Goal: Find specific fact: Find specific fact

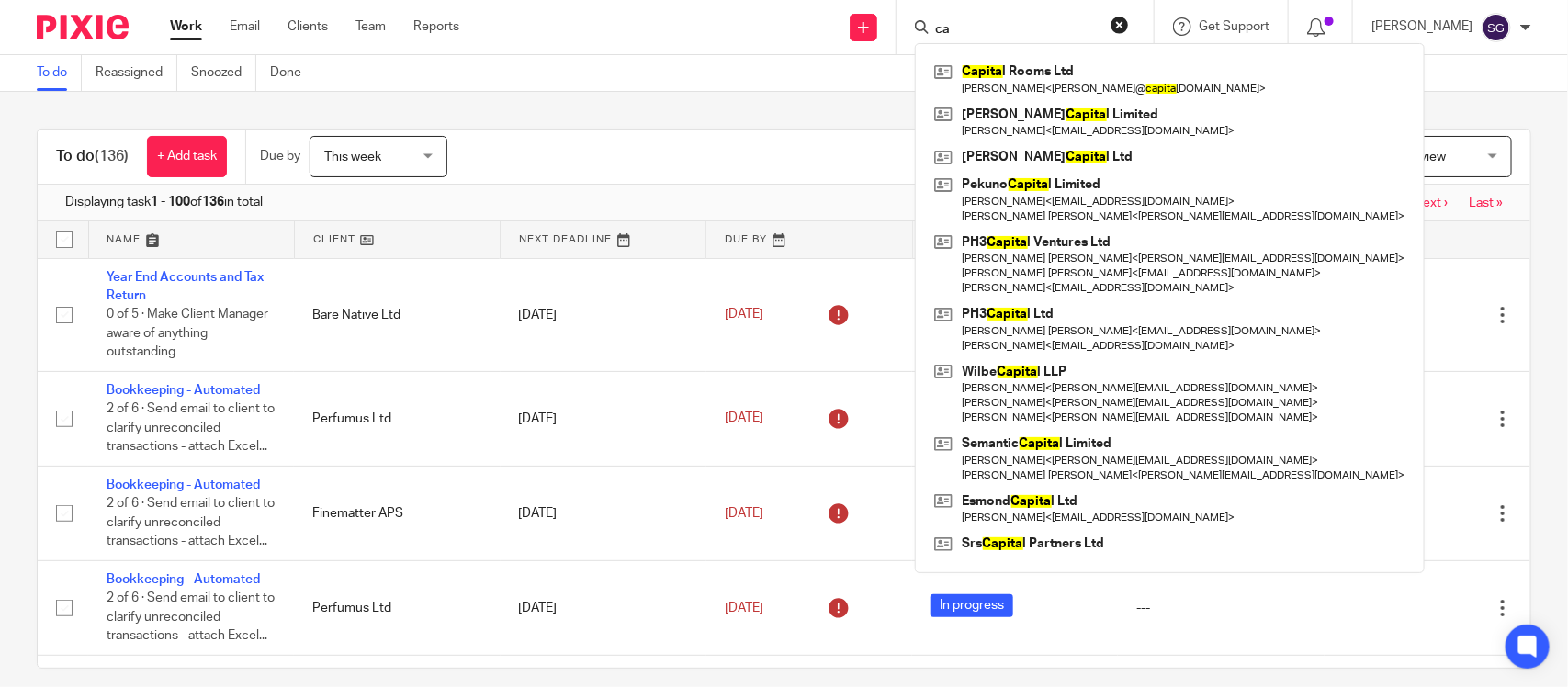
type input "c"
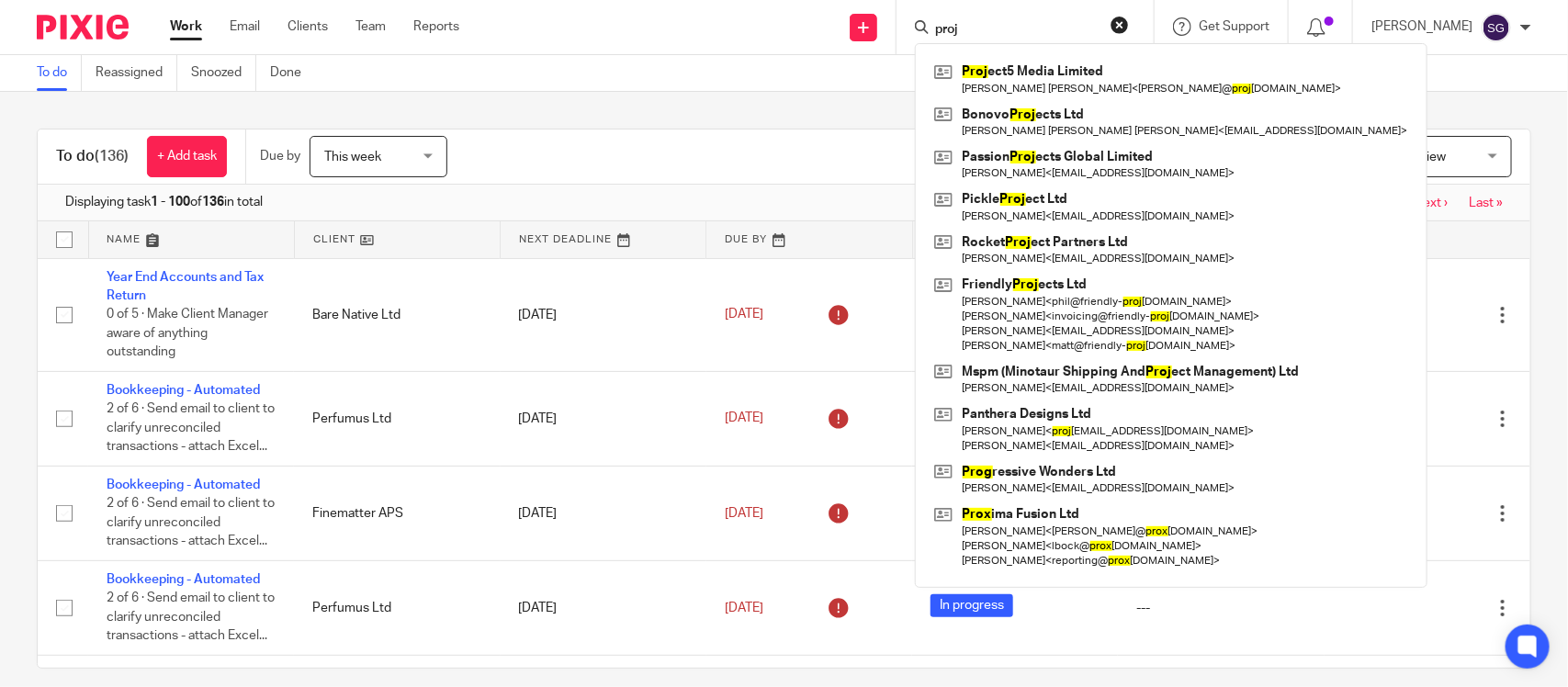
type input "proj"
click at [990, 85] on link at bounding box center [1171, 79] width 483 height 42
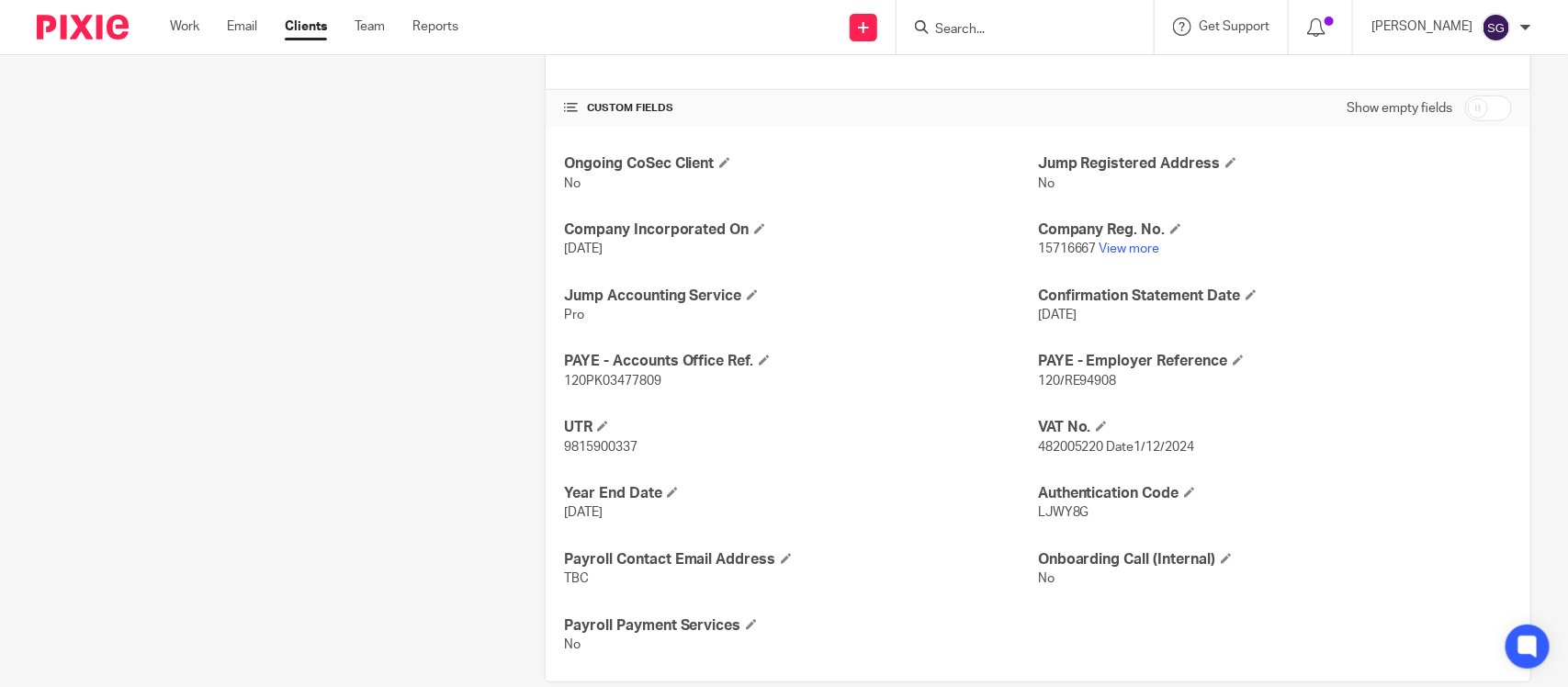
scroll to position [576, 0]
click at [1064, 443] on span "482005220 Date1/12/2024" at bounding box center [1116, 448] width 157 height 13
copy span "482005220"
click at [1108, 244] on link "View more" at bounding box center [1129, 250] width 61 height 13
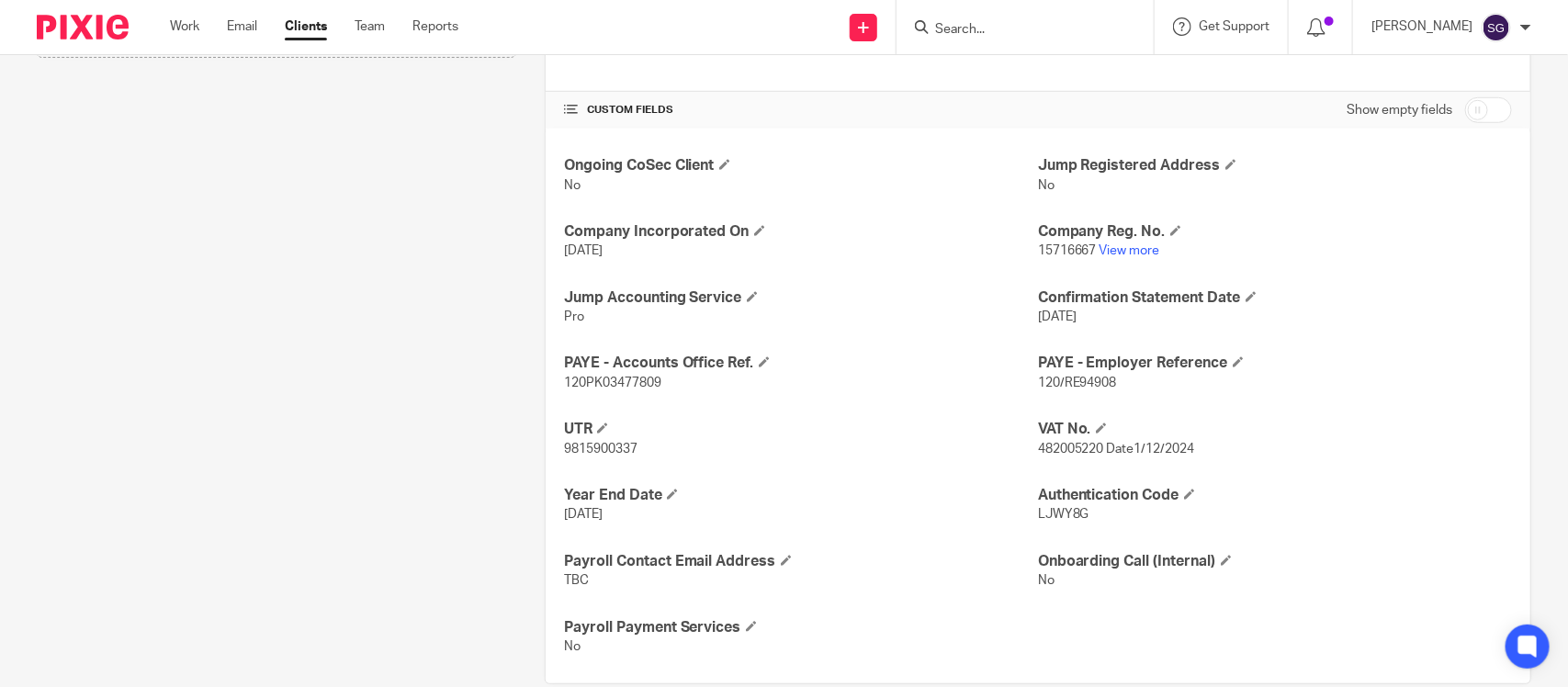
click at [949, 28] on input "Search" at bounding box center [1016, 30] width 166 height 16
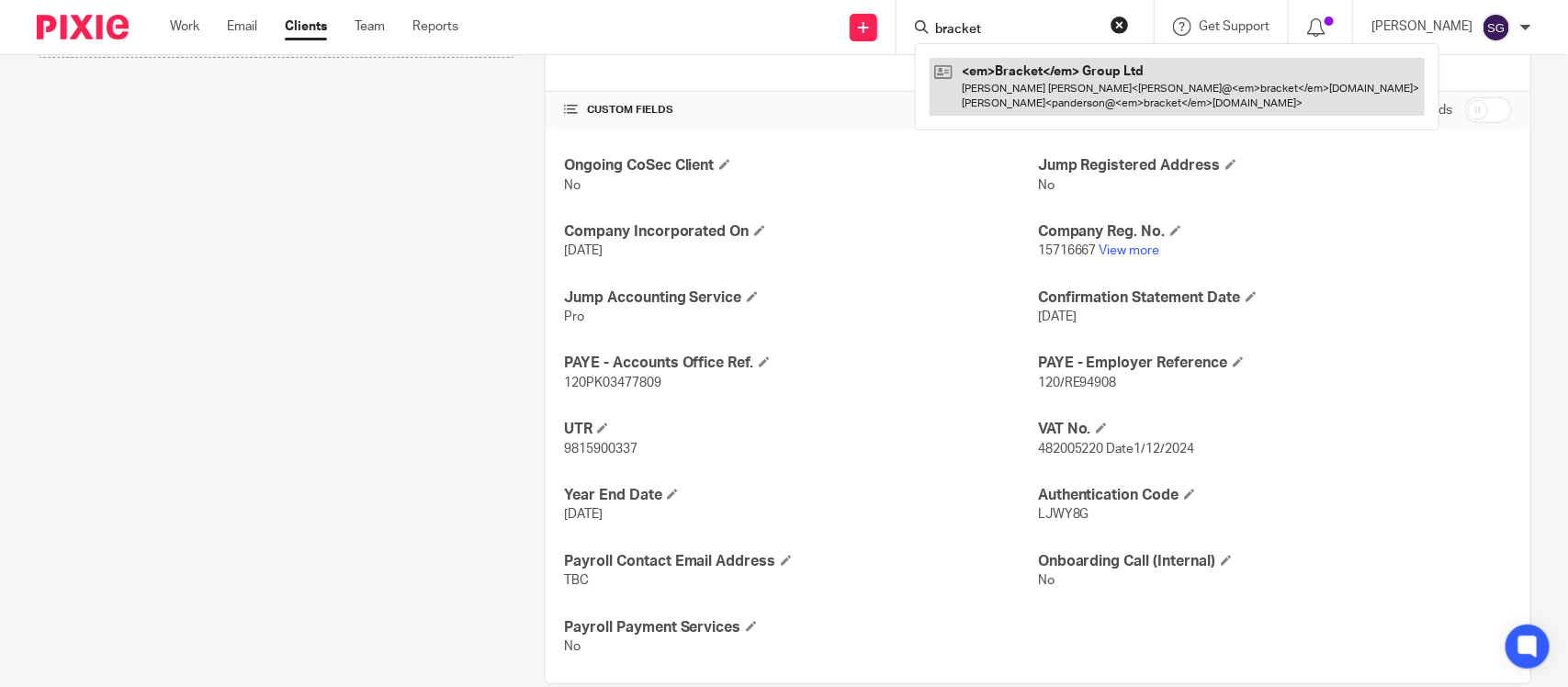
type input "bracket"
click at [998, 71] on link at bounding box center [1147, 86] width 435 height 57
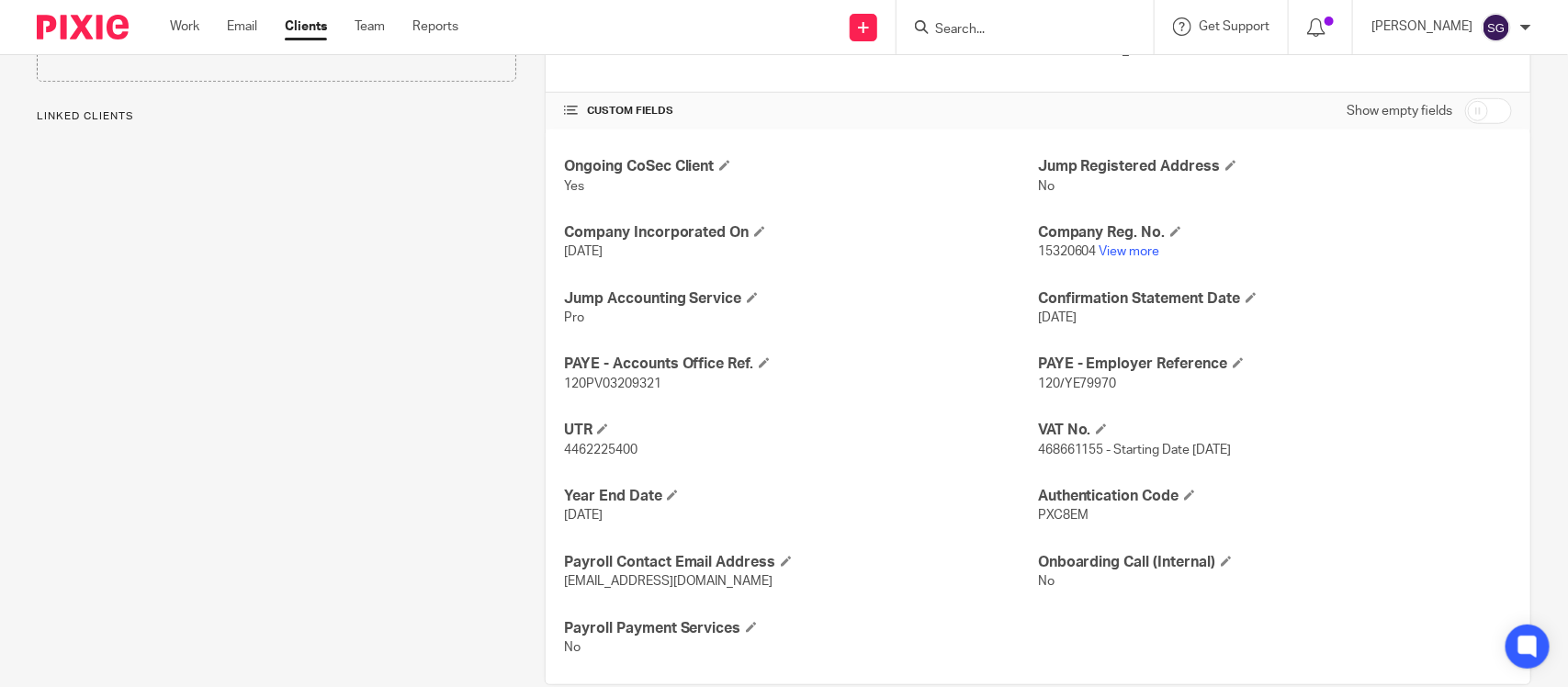
scroll to position [578, 0]
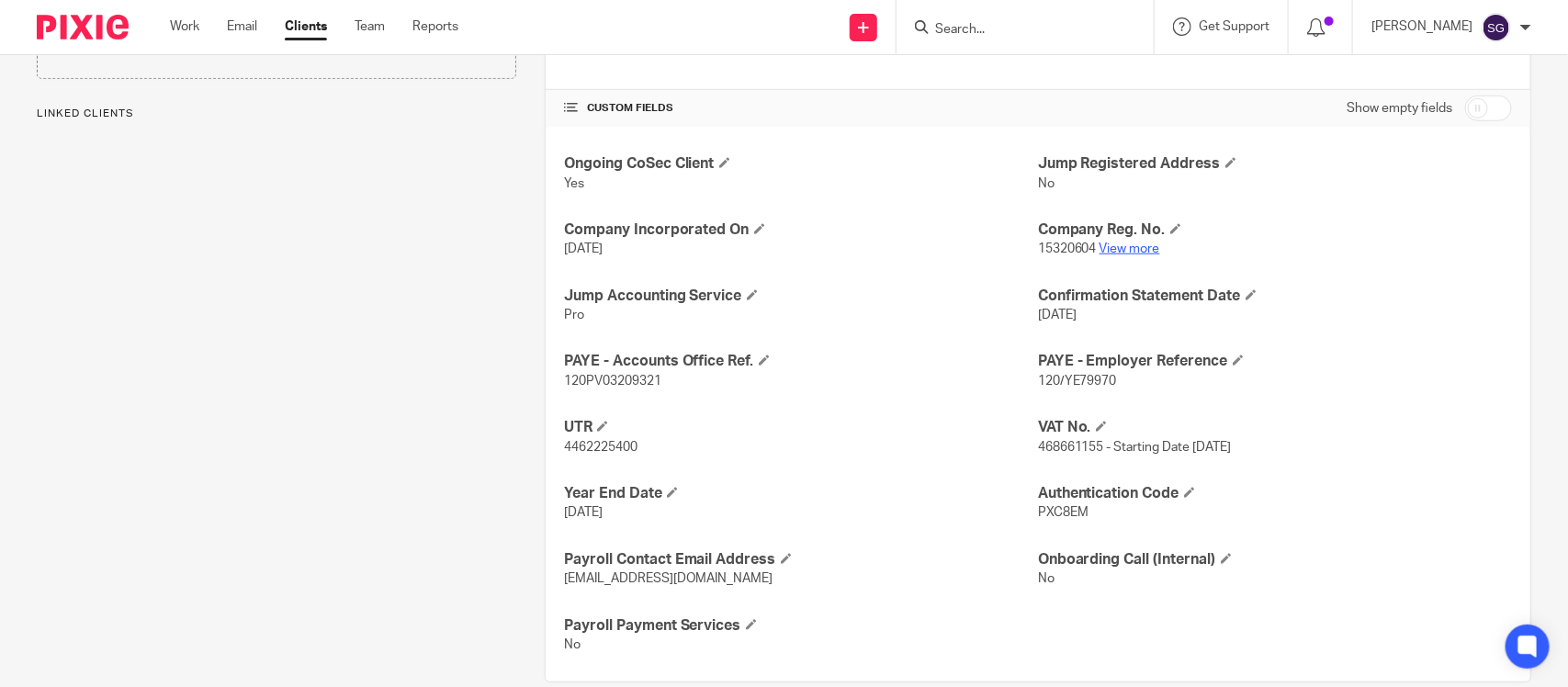
click at [1118, 242] on link "View more" at bounding box center [1129, 248] width 61 height 13
click at [1053, 441] on span "468661155 - Starting Date 01 May 2024" at bounding box center [1134, 446] width 193 height 13
copy span "468661155"
click at [934, 29] on input "Search" at bounding box center [1016, 30] width 166 height 16
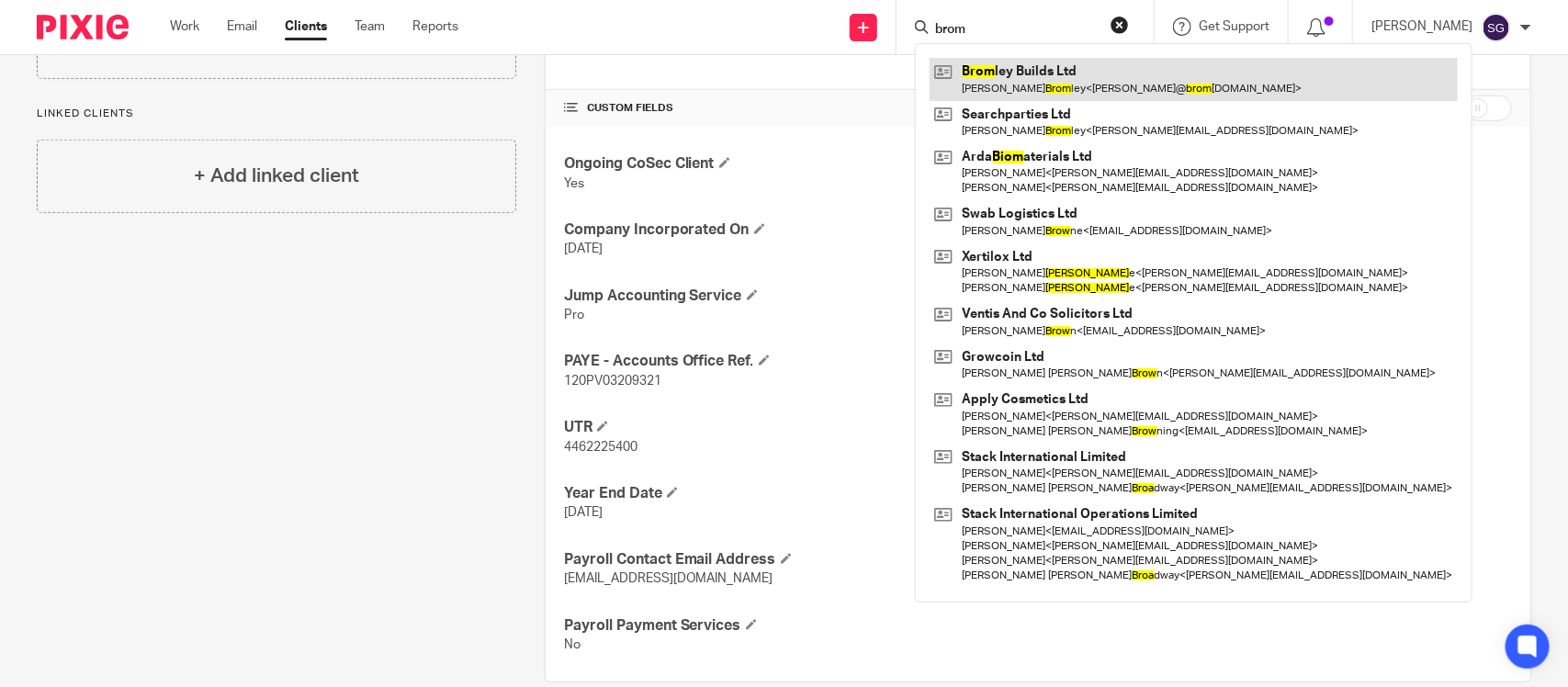
type input "brom"
click at [1040, 73] on link at bounding box center [1194, 79] width 528 height 42
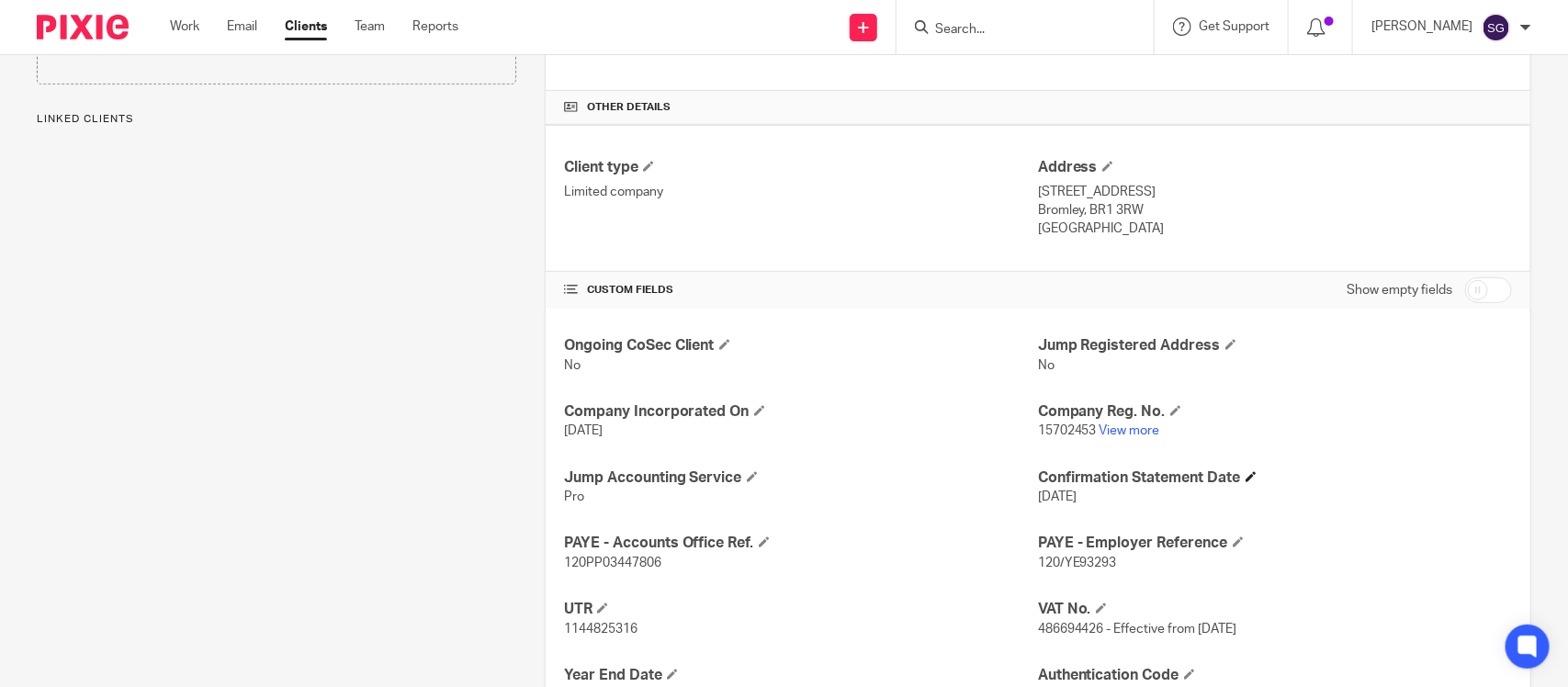
scroll to position [397, 0]
click at [1122, 423] on link "View more" at bounding box center [1129, 429] width 61 height 13
click at [1054, 622] on span "486694426 - Effective from 13 January 2025" at bounding box center [1137, 627] width 199 height 13
copy span "486694426"
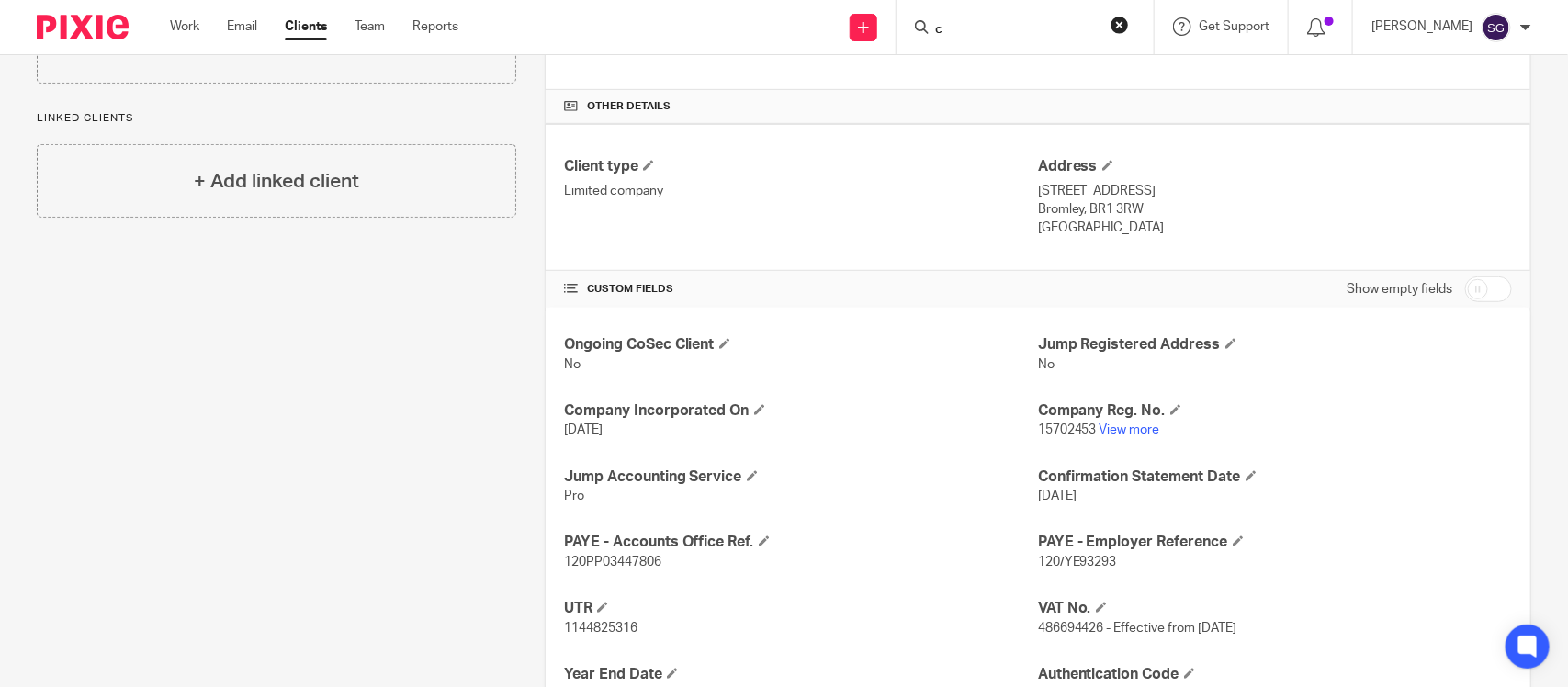
click at [947, 38] on input "c" at bounding box center [1016, 30] width 166 height 16
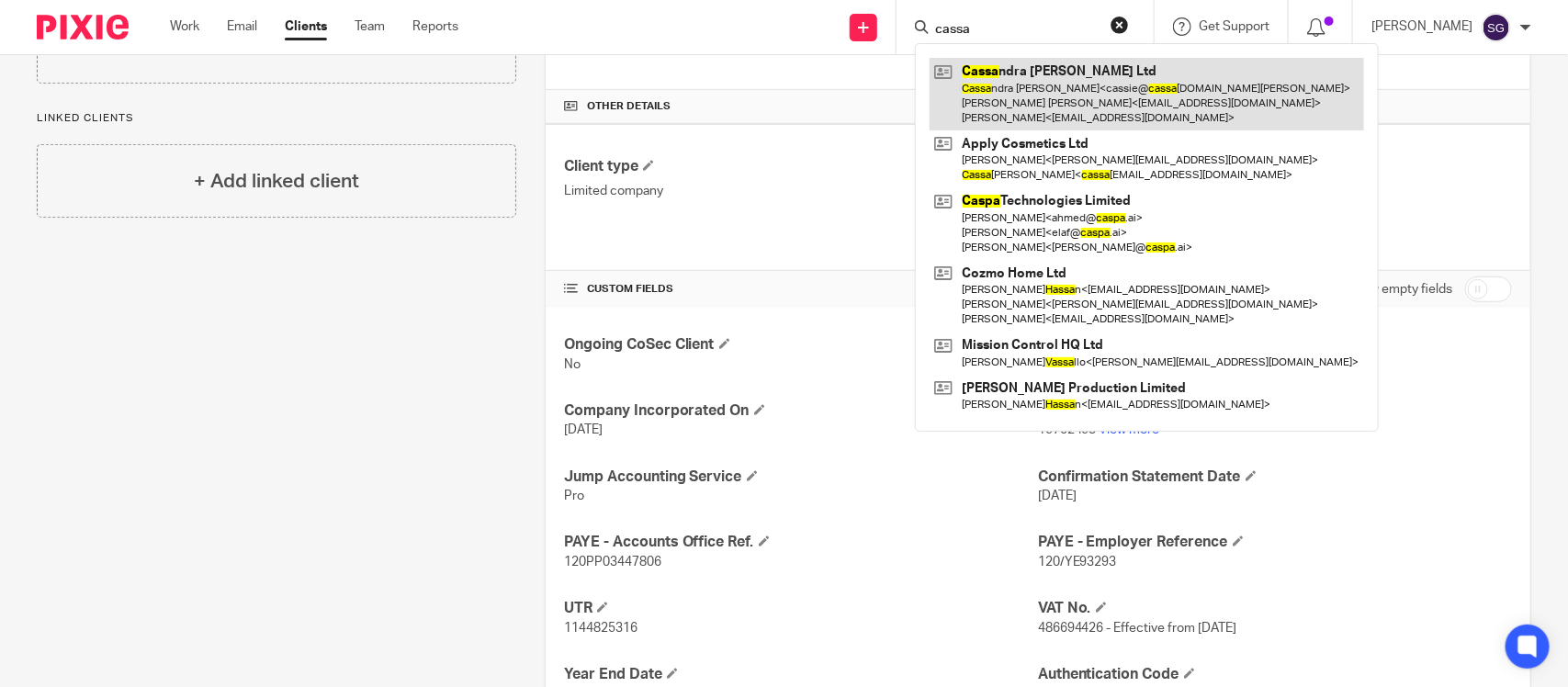
type input "cassa"
click at [1013, 108] on link at bounding box center [1146, 93] width 434 height 72
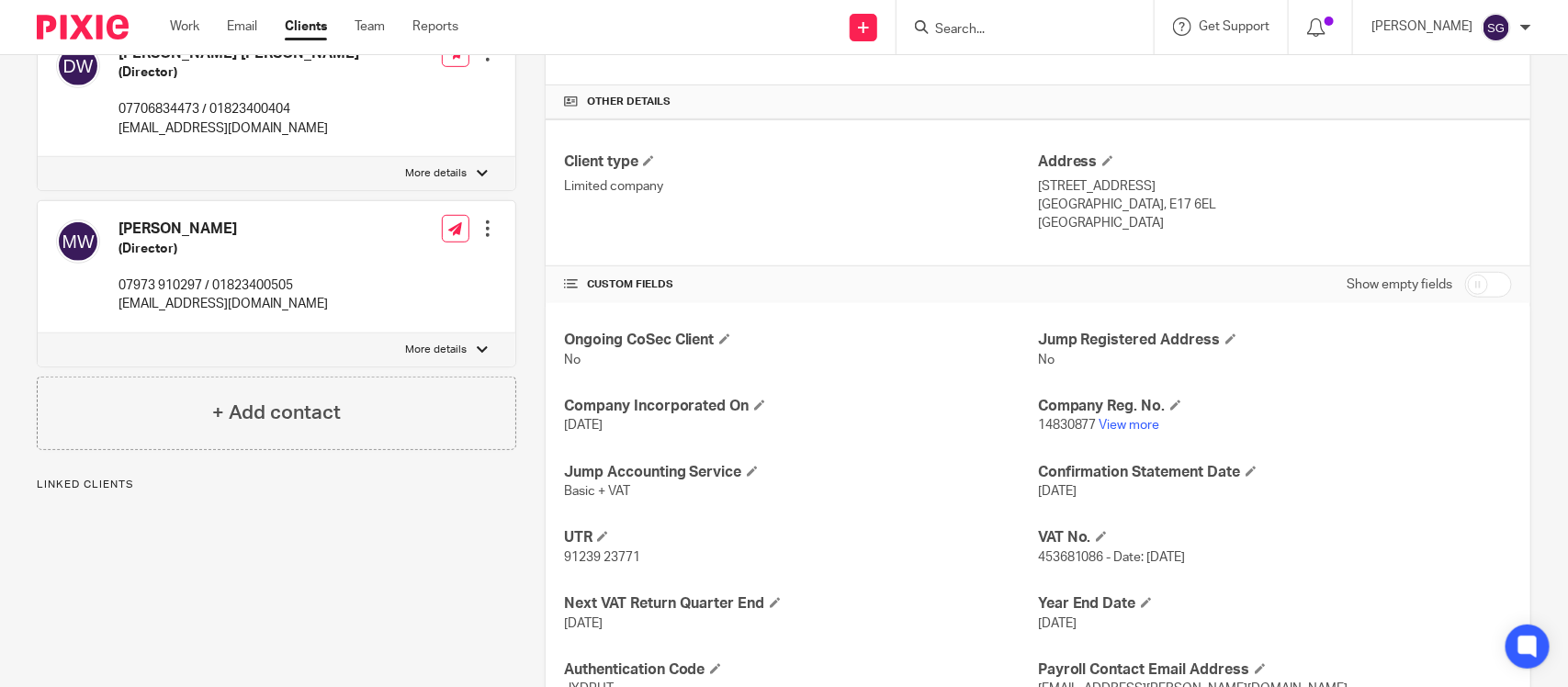
scroll to position [515, 0]
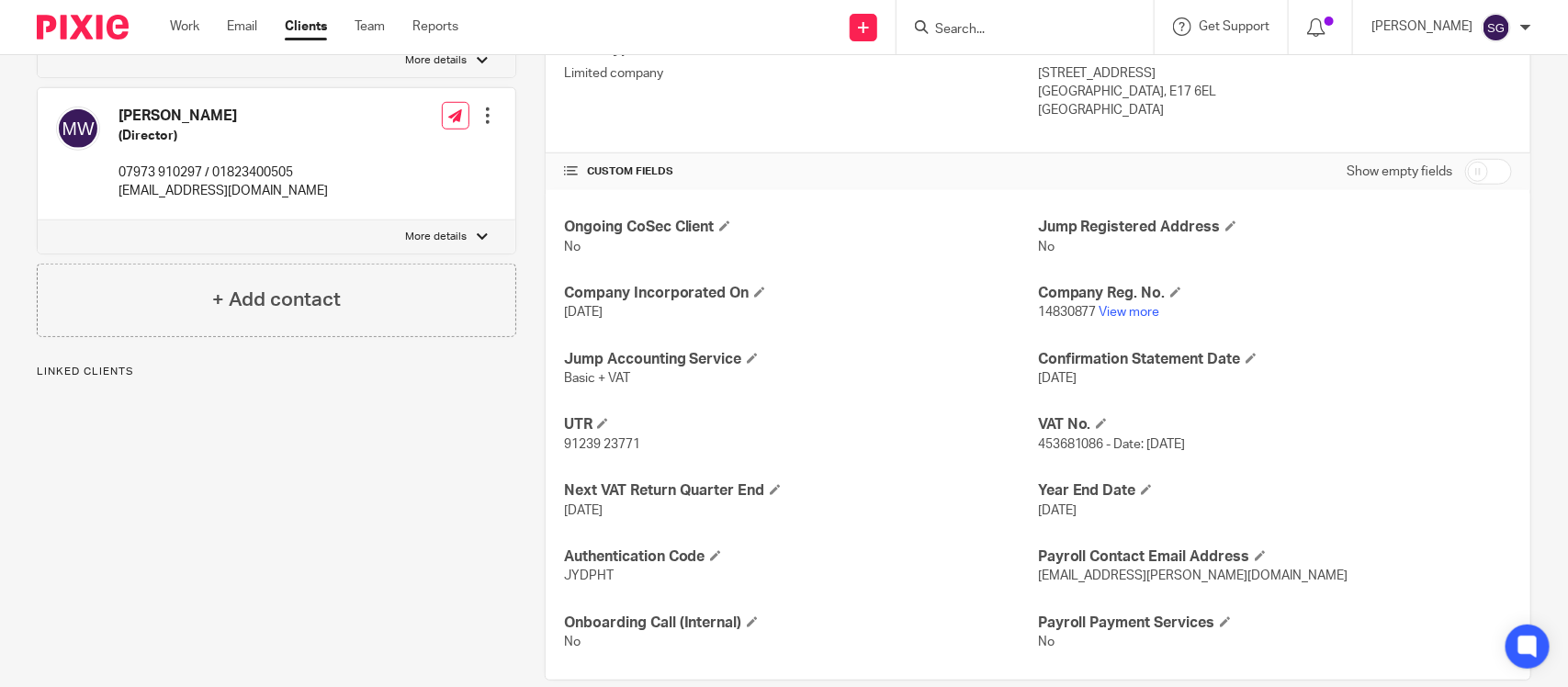
click at [1061, 438] on span "453681086 - Date: 01 October 2023" at bounding box center [1112, 444] width 148 height 13
copy span "453681086"
click at [1125, 306] on link "View more" at bounding box center [1129, 312] width 61 height 13
click at [939, 38] on div at bounding box center [1024, 27] width 257 height 54
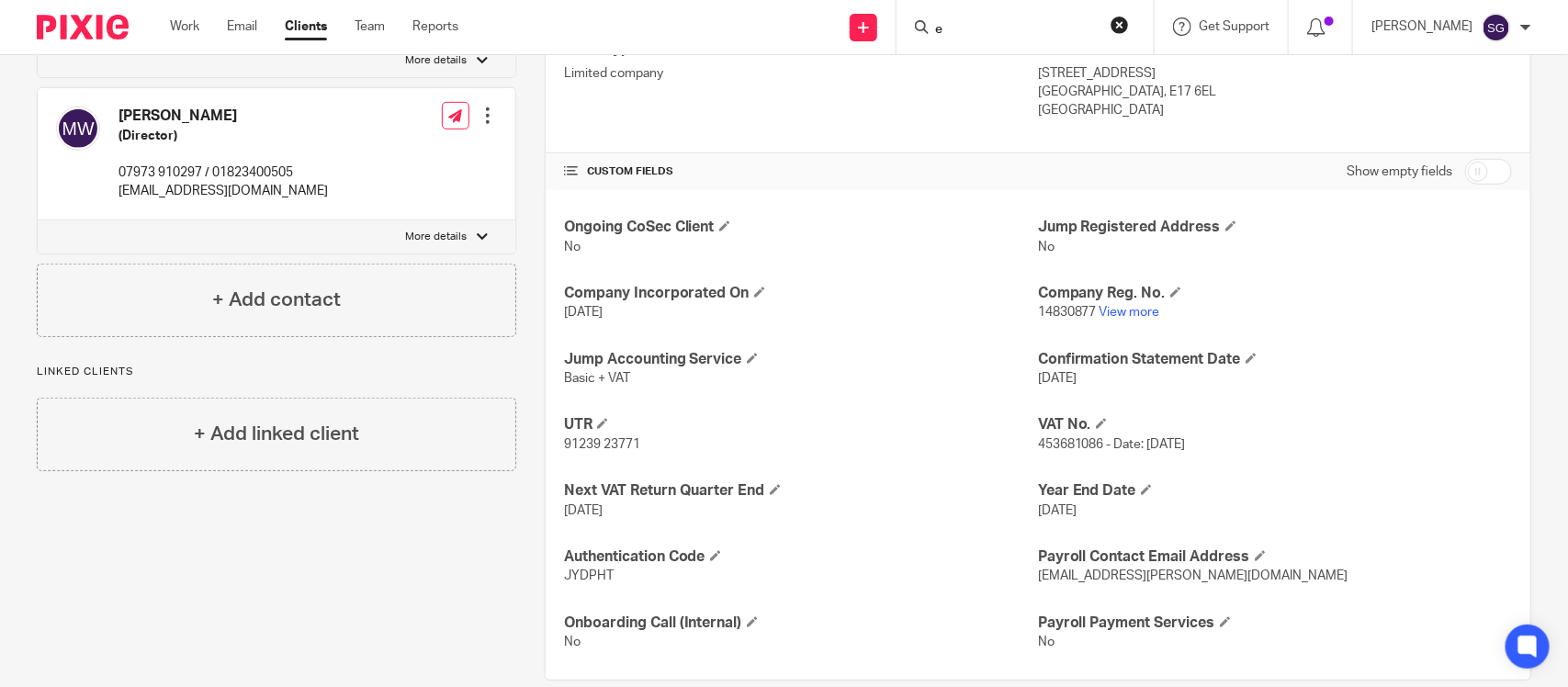
click at [934, 34] on input "e" at bounding box center [1016, 30] width 166 height 16
type input "era"
click at [1021, 84] on link at bounding box center [1043, 79] width 228 height 42
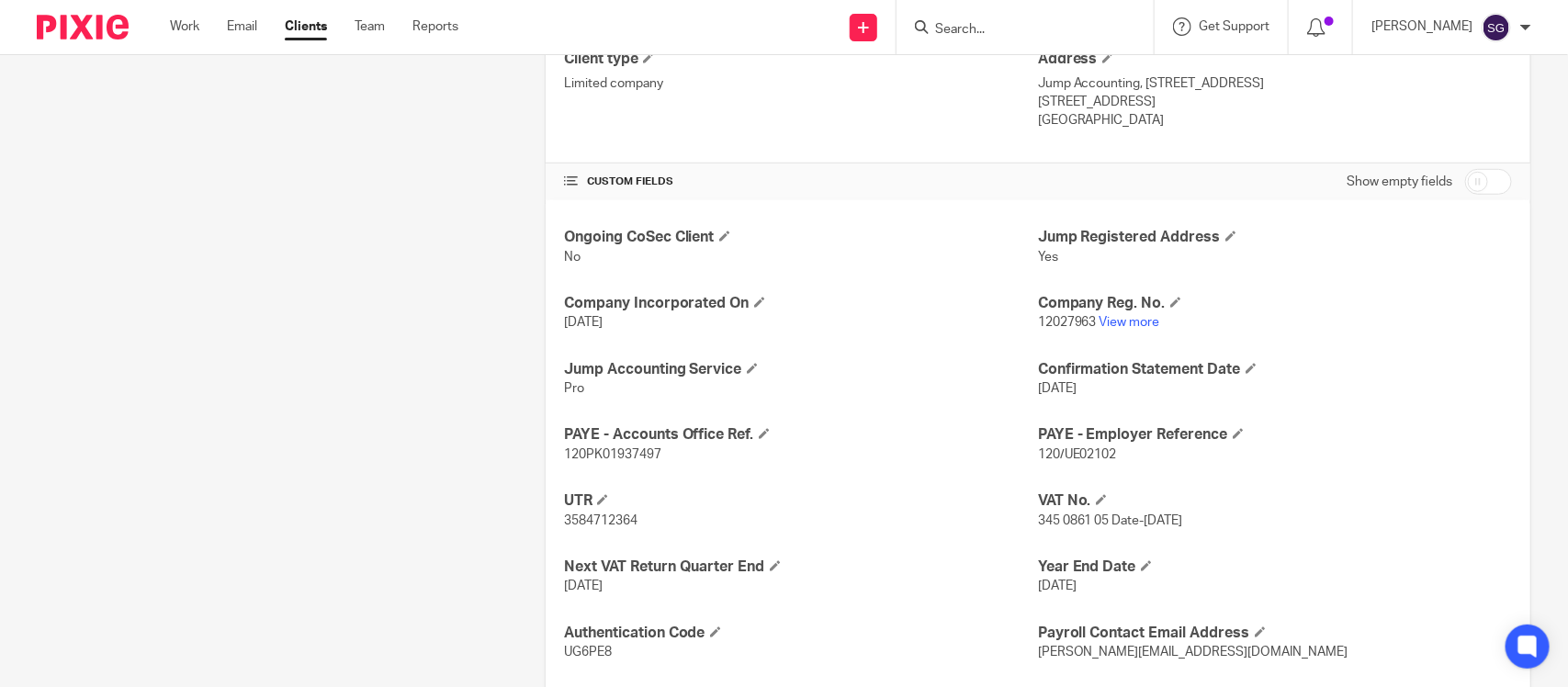
scroll to position [578, 0]
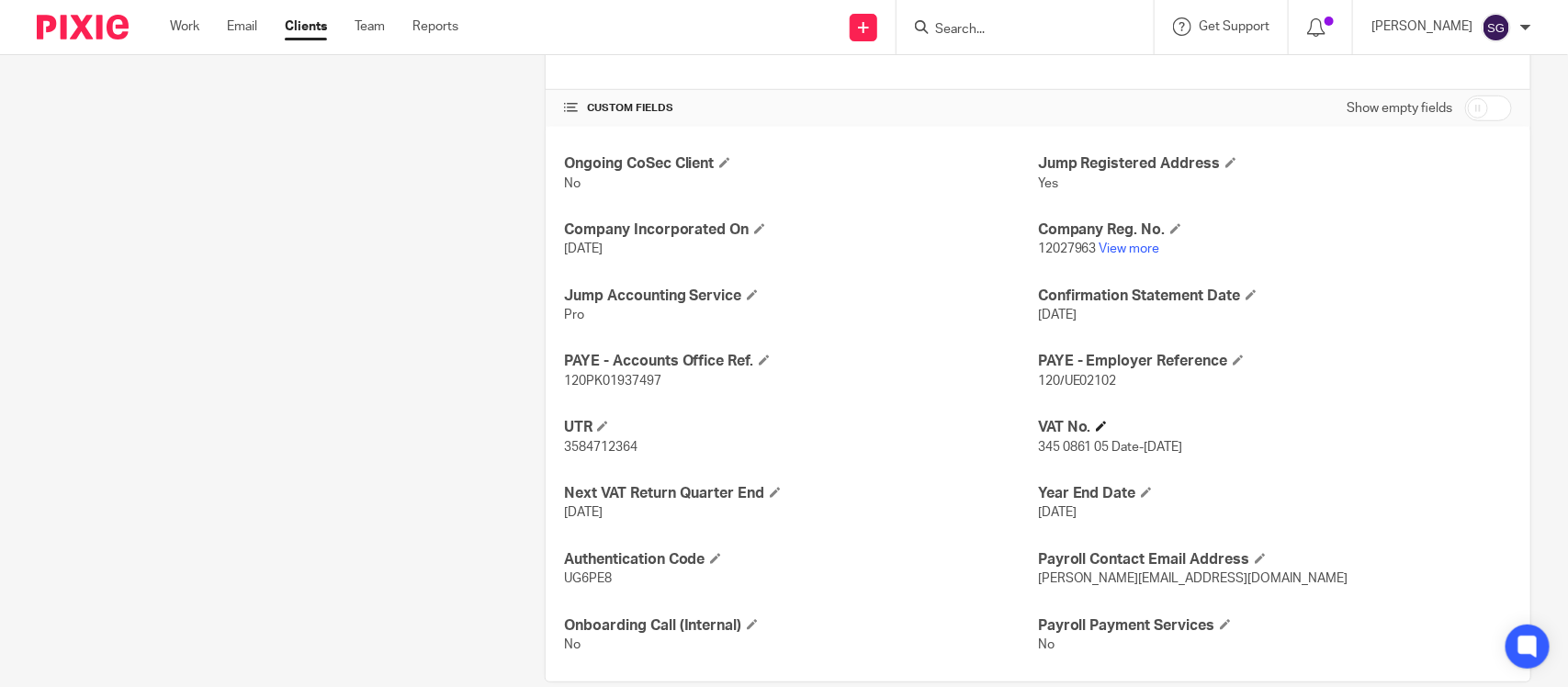
click at [1045, 418] on h4 "VAT No." at bounding box center [1274, 427] width 474 height 19
drag, startPoint x: 1030, startPoint y: 424, endPoint x: 1097, endPoint y: 420, distance: 67.1
click at [1097, 441] on span "345 0861 05 Date-01 Apr 2020" at bounding box center [1110, 446] width 145 height 13
copy span "45 0861 05"
click at [1113, 220] on h4 "Company Reg. No." at bounding box center [1274, 230] width 474 height 19
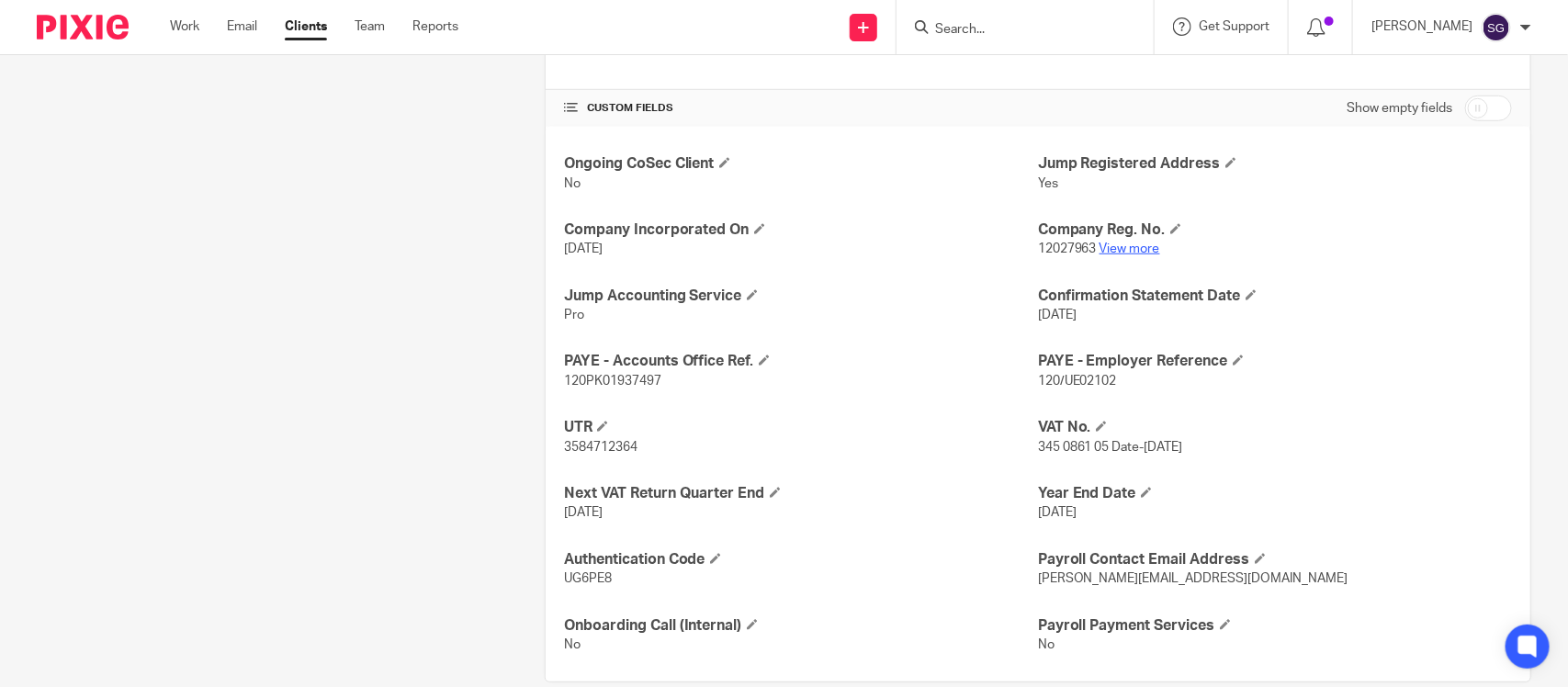
click at [1116, 242] on link "View more" at bounding box center [1129, 248] width 61 height 13
click at [957, 25] on input "Search" at bounding box center [1016, 30] width 166 height 16
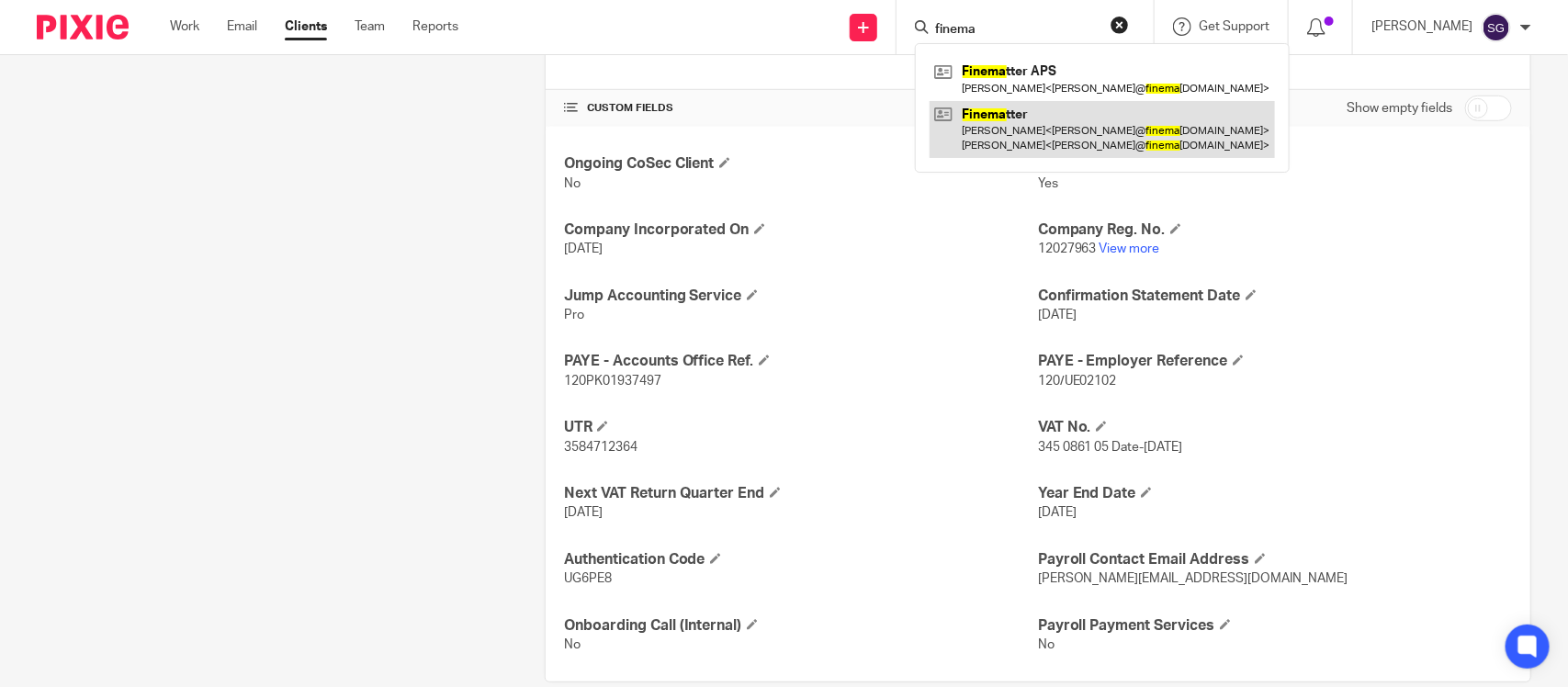
type input "finema"
click at [1035, 113] on link at bounding box center [1102, 129] width 346 height 57
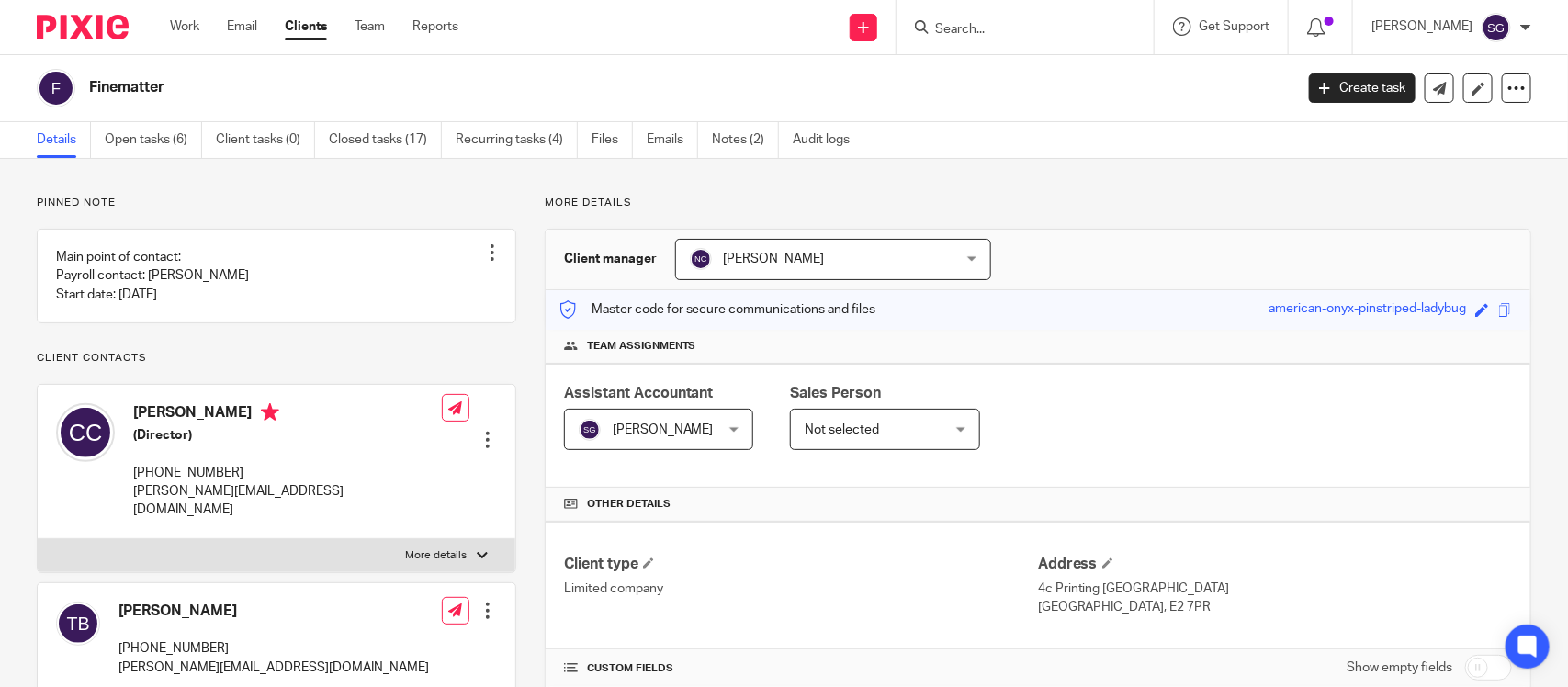
scroll to position [433, 0]
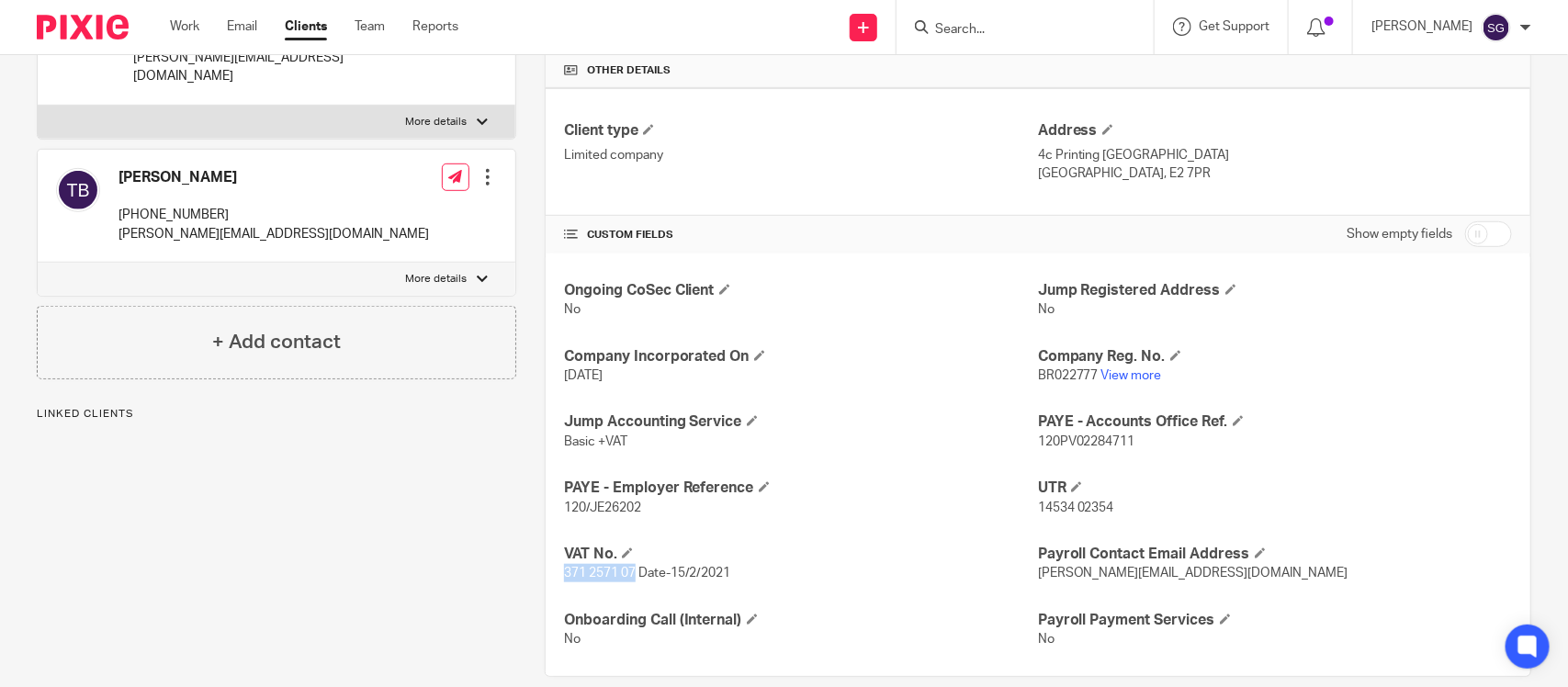
drag, startPoint x: 553, startPoint y: 549, endPoint x: 628, endPoint y: 549, distance: 75.0
click at [628, 549] on div "Ongoing CoSec Client No Jump Registered Address No Company Incorporated On [DAT…" at bounding box center [1038, 465] width 985 height 423
copy span "371 2571 07"
click at [1121, 355] on div "Company Reg. No. BR022777 View more" at bounding box center [1274, 367] width 474 height 38
click at [1121, 369] on link "View more" at bounding box center [1131, 375] width 61 height 13
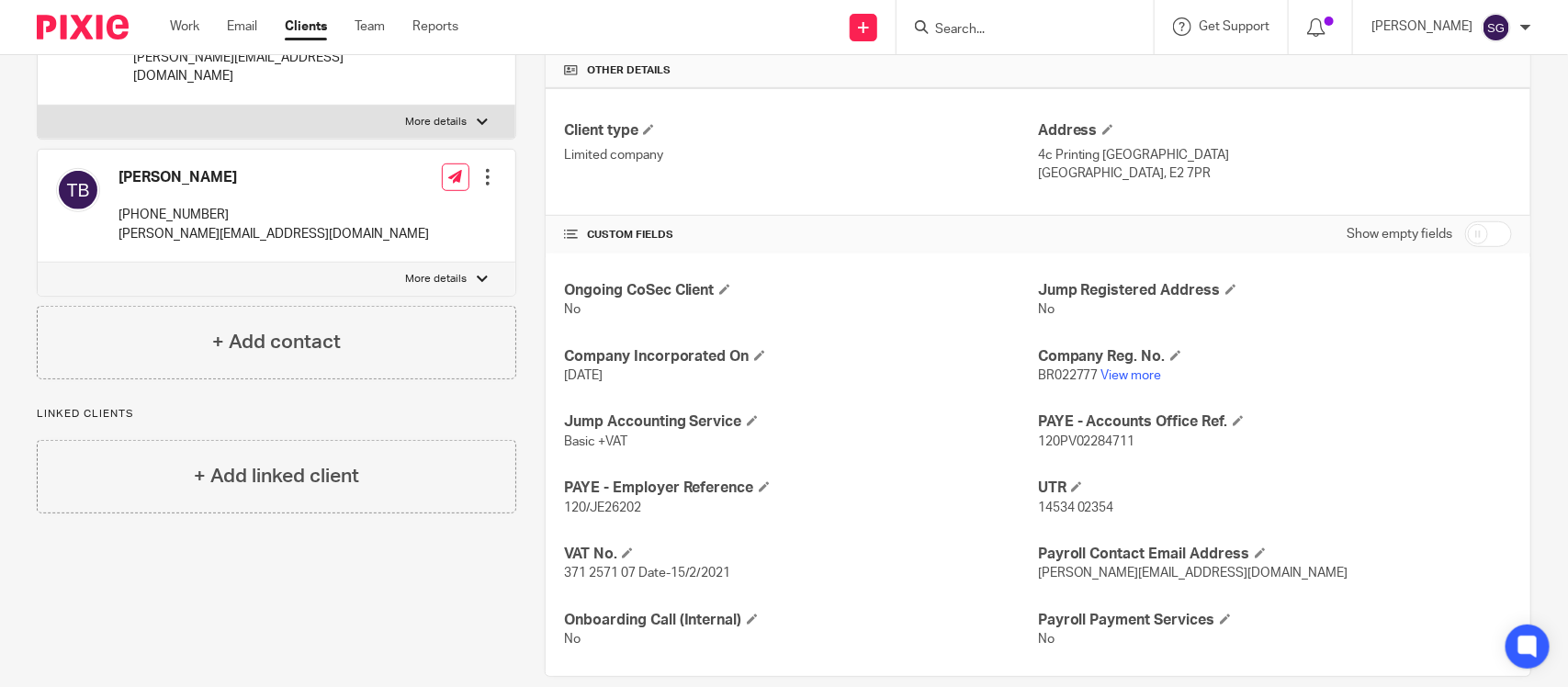
click at [937, 30] on input "Search" at bounding box center [1016, 30] width 166 height 16
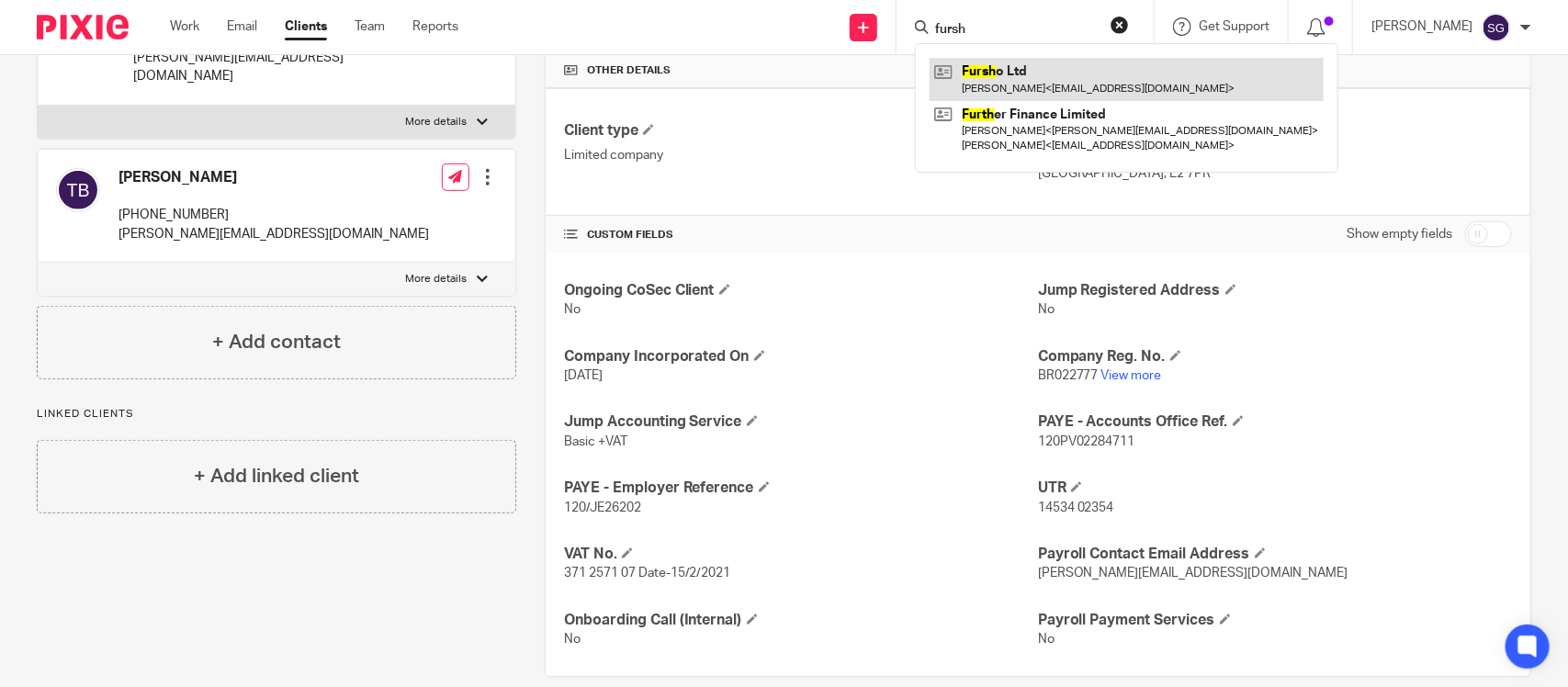
type input "fursh"
click at [1014, 97] on link at bounding box center [1126, 79] width 394 height 42
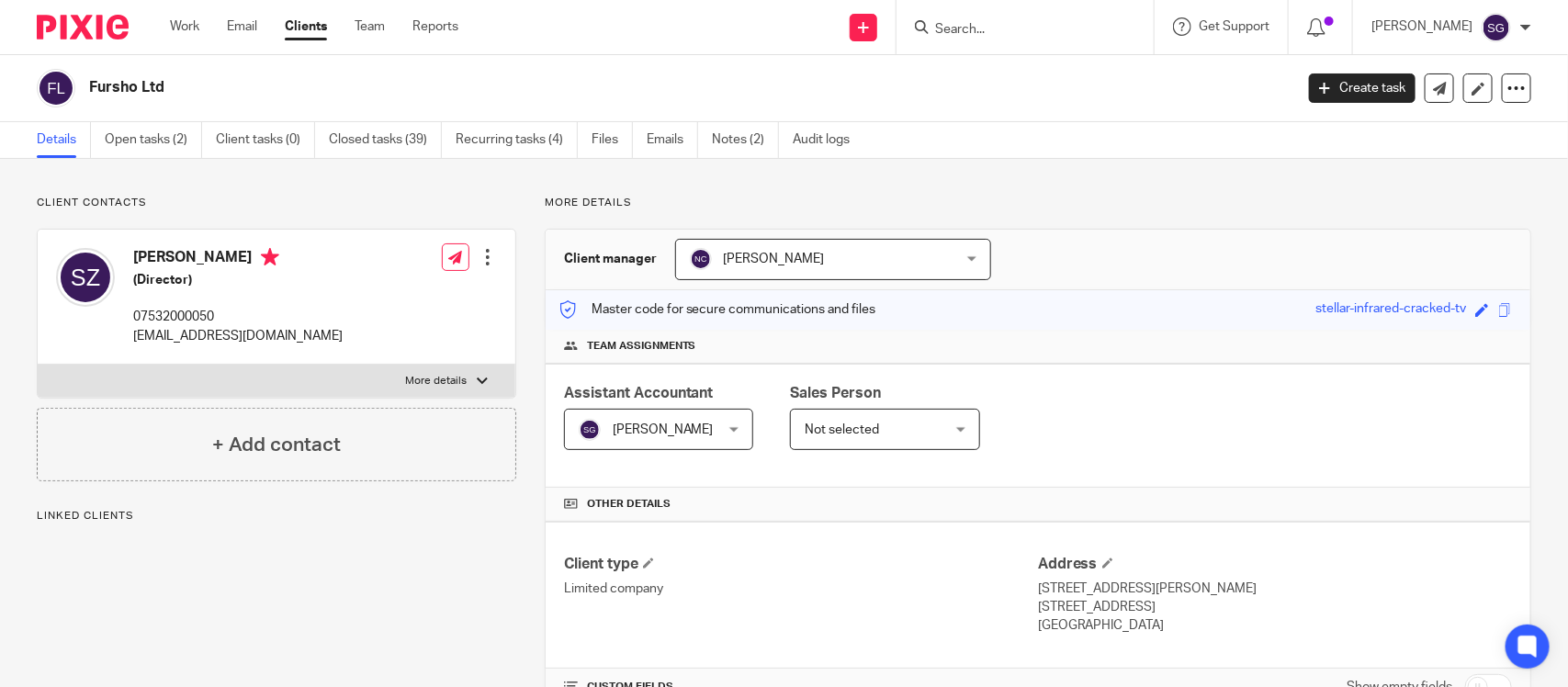
scroll to position [515, 0]
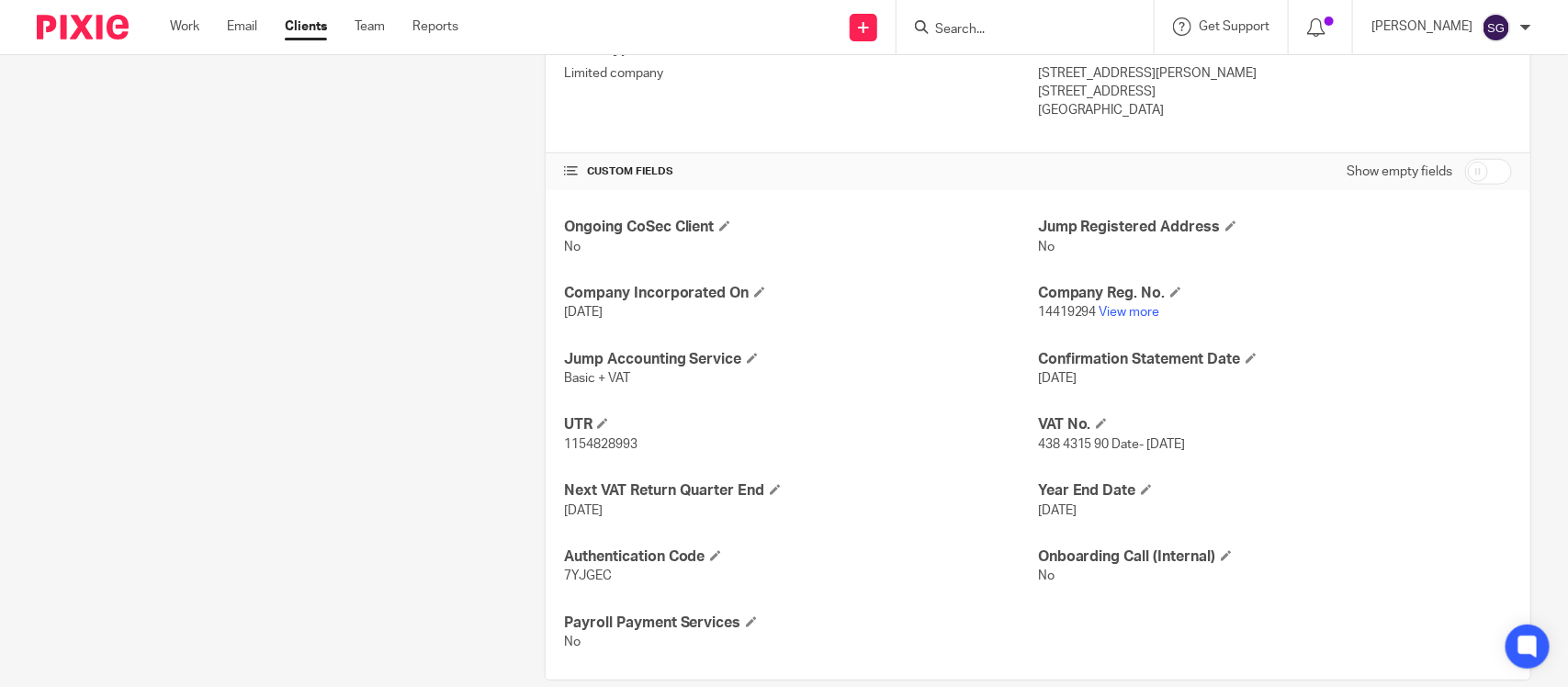
click at [1064, 438] on span "438 4315 90 Date- [DATE]" at bounding box center [1112, 444] width 148 height 13
drag, startPoint x: 1030, startPoint y: 422, endPoint x: 1091, endPoint y: 422, distance: 61.0
click at [1091, 438] on span "438 4315 90 Date- [DATE]" at bounding box center [1112, 444] width 148 height 13
drag, startPoint x: 1095, startPoint y: 422, endPoint x: 1024, endPoint y: 423, distance: 71.0
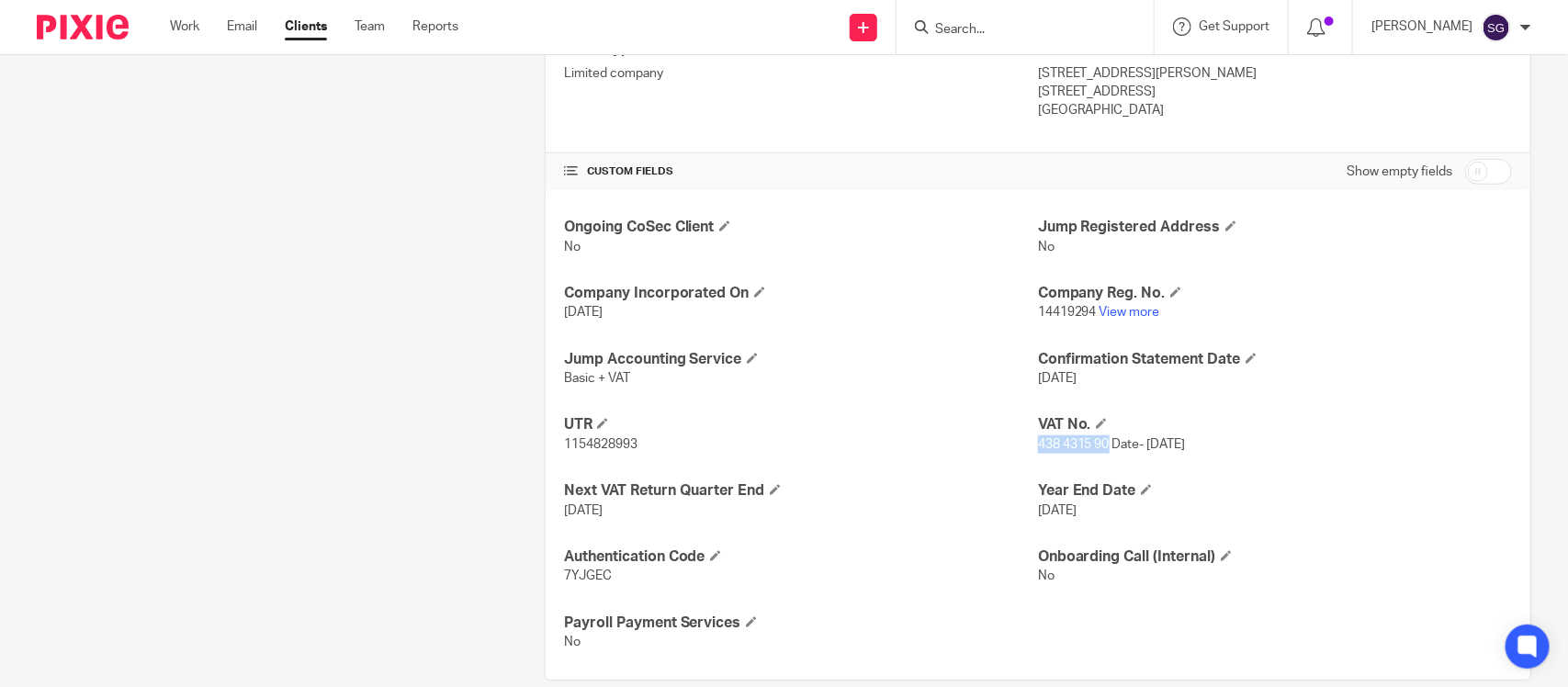
click at [1024, 423] on div "Ongoing CoSec Client No Jump Registered Address No Company Incorporated On [DAT…" at bounding box center [1038, 435] width 985 height 490
click at [1024, 435] on p "1154828993" at bounding box center [801, 444] width 474 height 18
click at [1038, 438] on span "438 4315 90 Date- 01 March 2023" at bounding box center [1112, 444] width 148 height 13
drag, startPoint x: 1031, startPoint y: 423, endPoint x: 1080, endPoint y: 419, distance: 49.2
click at [1080, 438] on span "438 4315 90 Date- 01 March 2023" at bounding box center [1112, 444] width 148 height 13
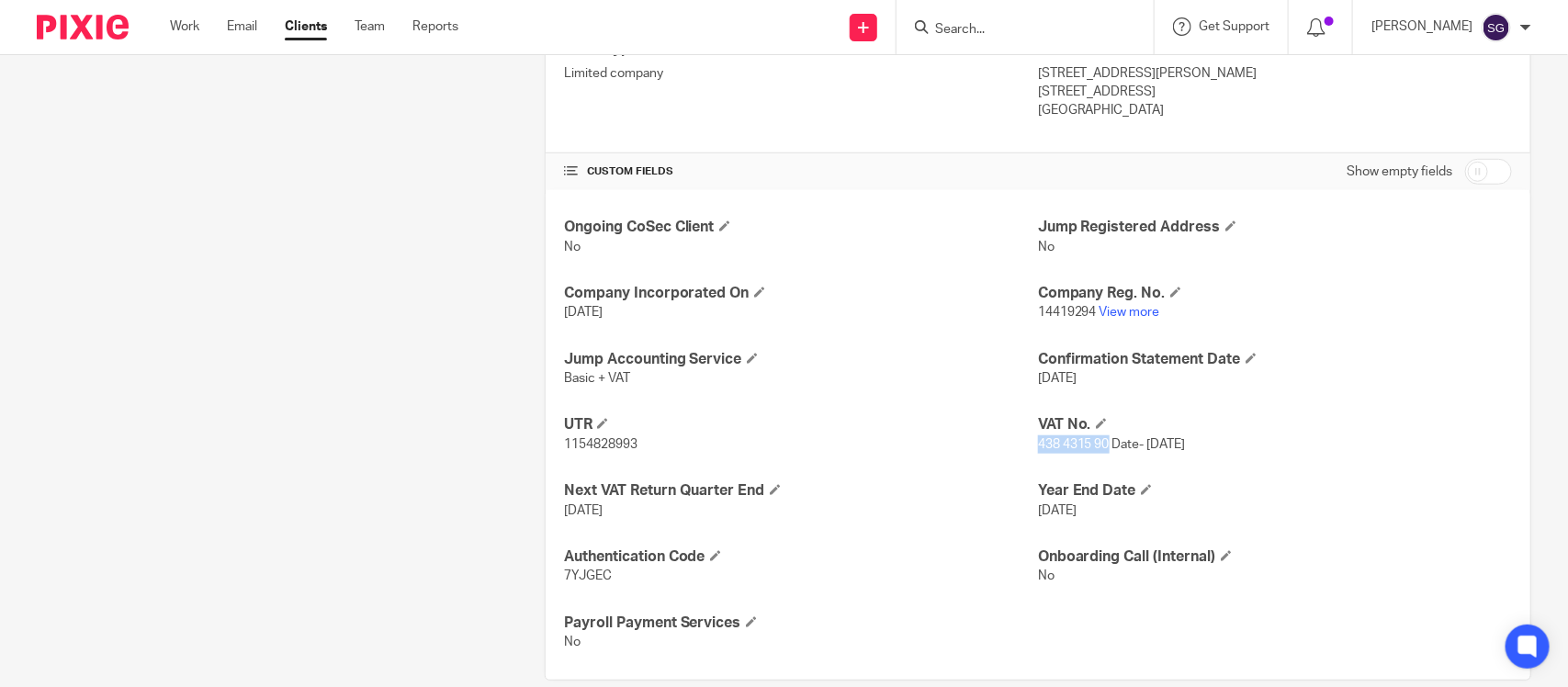
drag, startPoint x: 1094, startPoint y: 419, endPoint x: 1025, endPoint y: 424, distance: 69.2
click at [1038, 438] on span "438 4315 90 Date- 01 March 2023" at bounding box center [1112, 444] width 148 height 13
copy span "438 4315 90"
click at [1118, 306] on link "View more" at bounding box center [1129, 312] width 61 height 13
click at [941, 26] on input "Search" at bounding box center [1016, 30] width 166 height 16
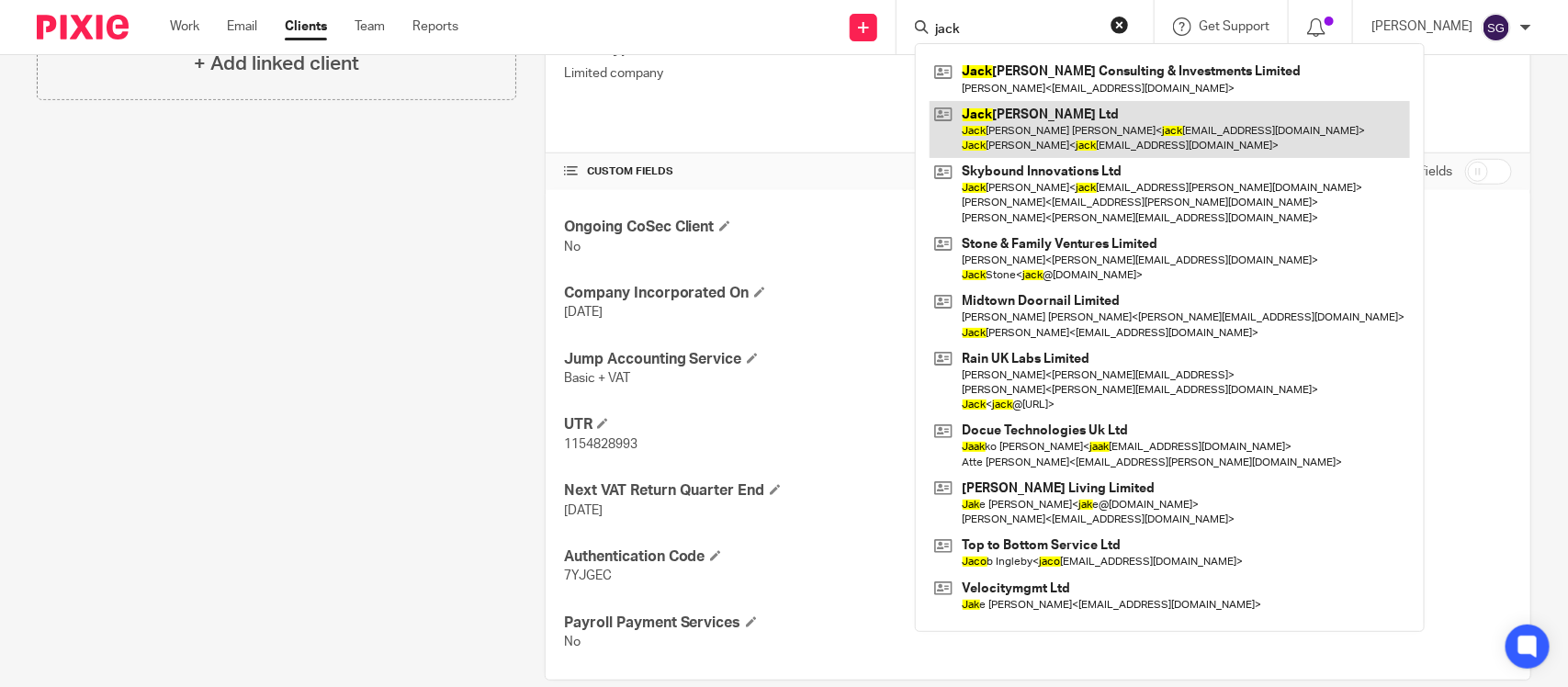
type input "jack"
click at [1031, 103] on link at bounding box center [1170, 129] width 480 height 57
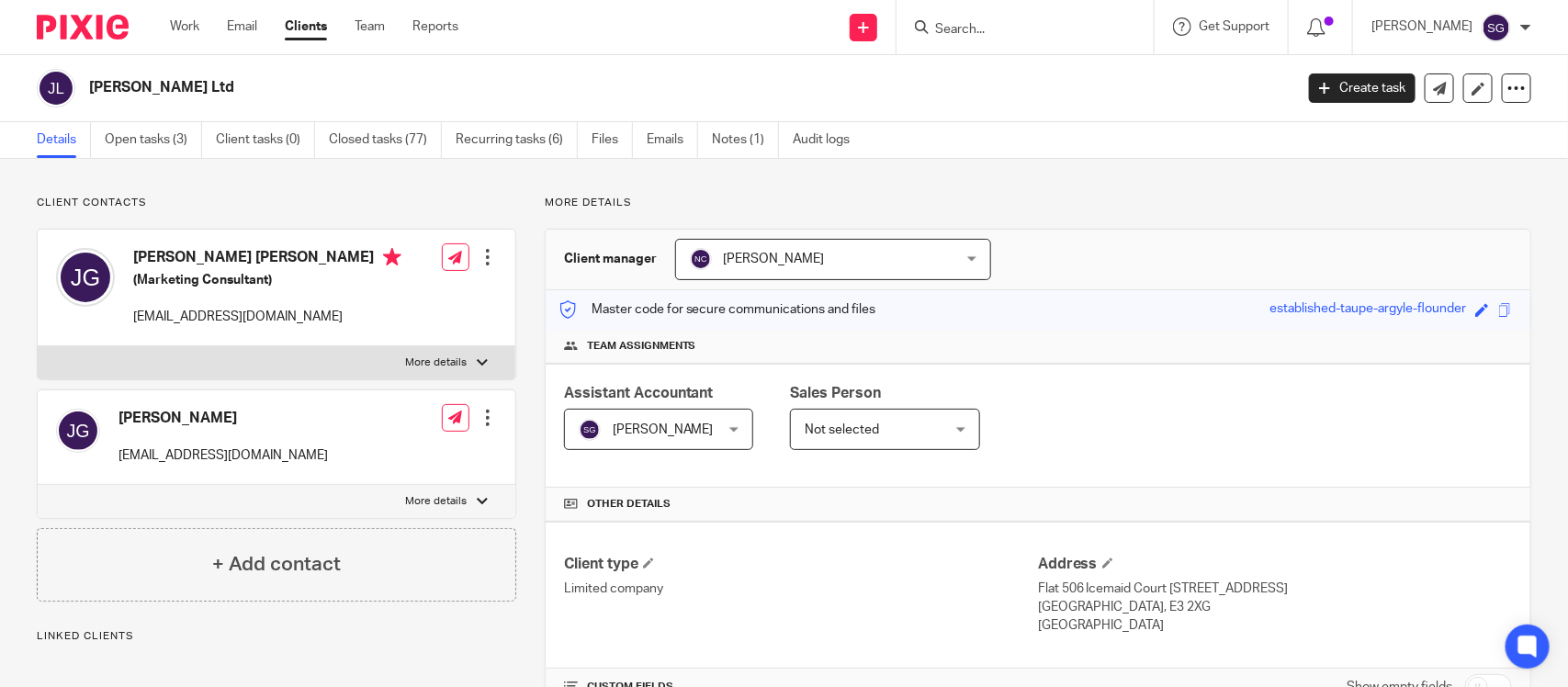
scroll to position [347, 0]
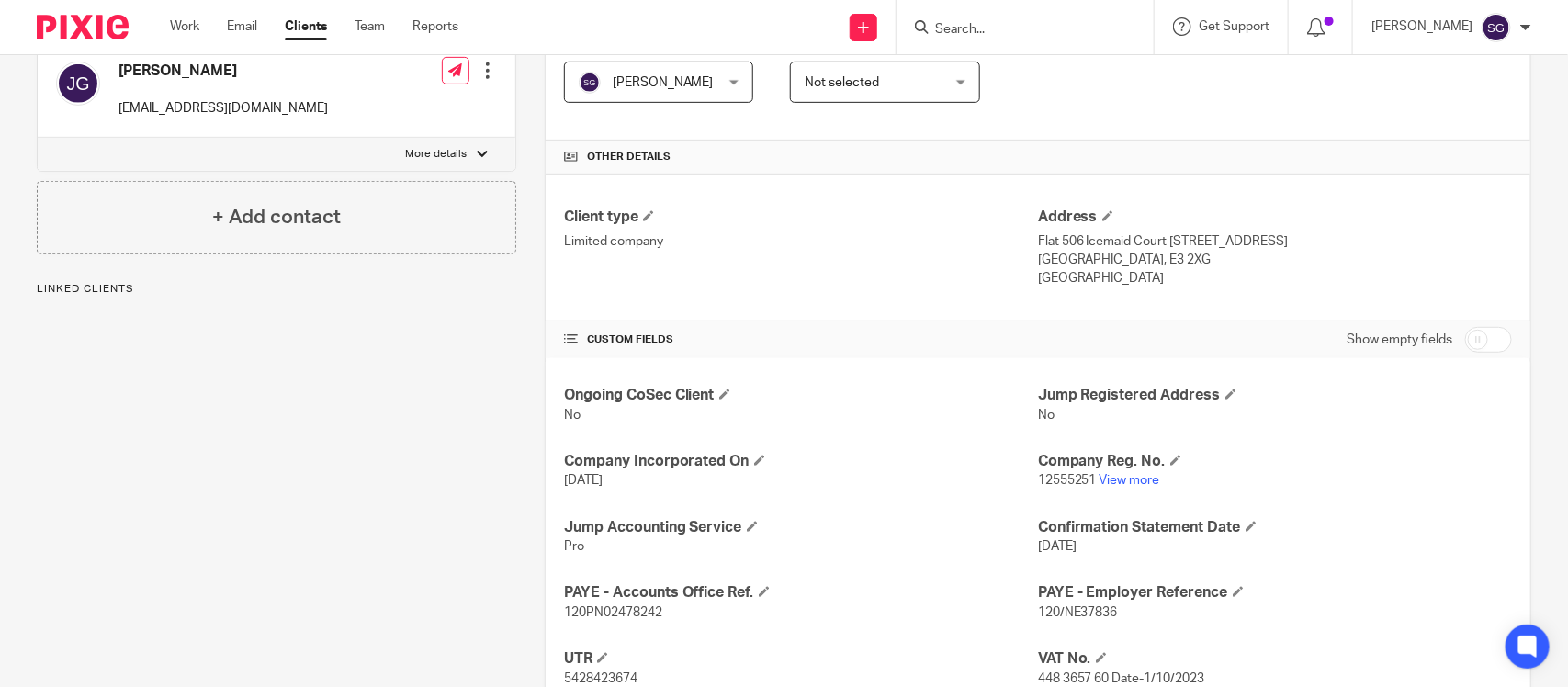
click at [1102, 473] on link "View more" at bounding box center [1129, 479] width 61 height 13
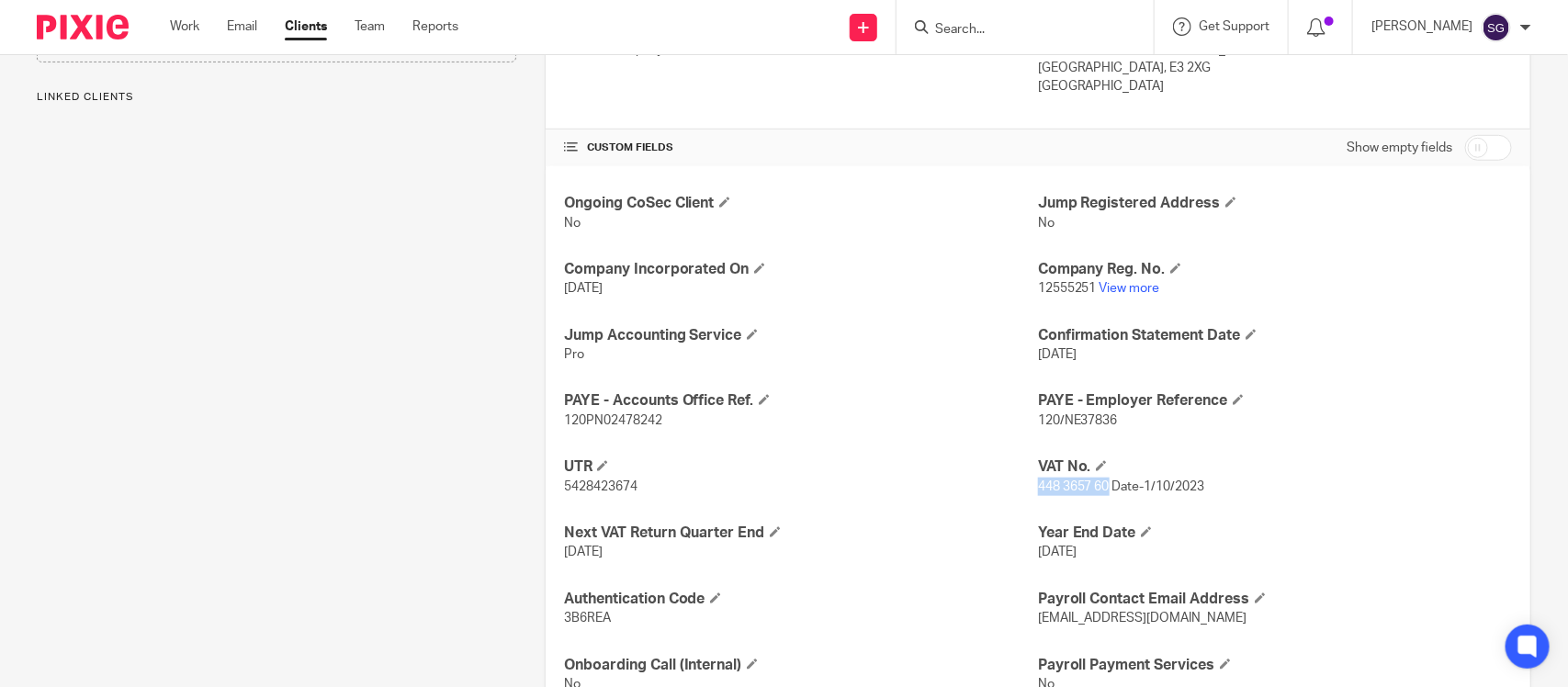
drag, startPoint x: 1027, startPoint y: 460, endPoint x: 1094, endPoint y: 459, distance: 67.0
click at [1094, 480] on span "448 3657 60 Date-1/10/2023" at bounding box center [1121, 486] width 167 height 13
copy span "448 3657 60"
click at [952, 24] on input "Search" at bounding box center [1016, 30] width 166 height 16
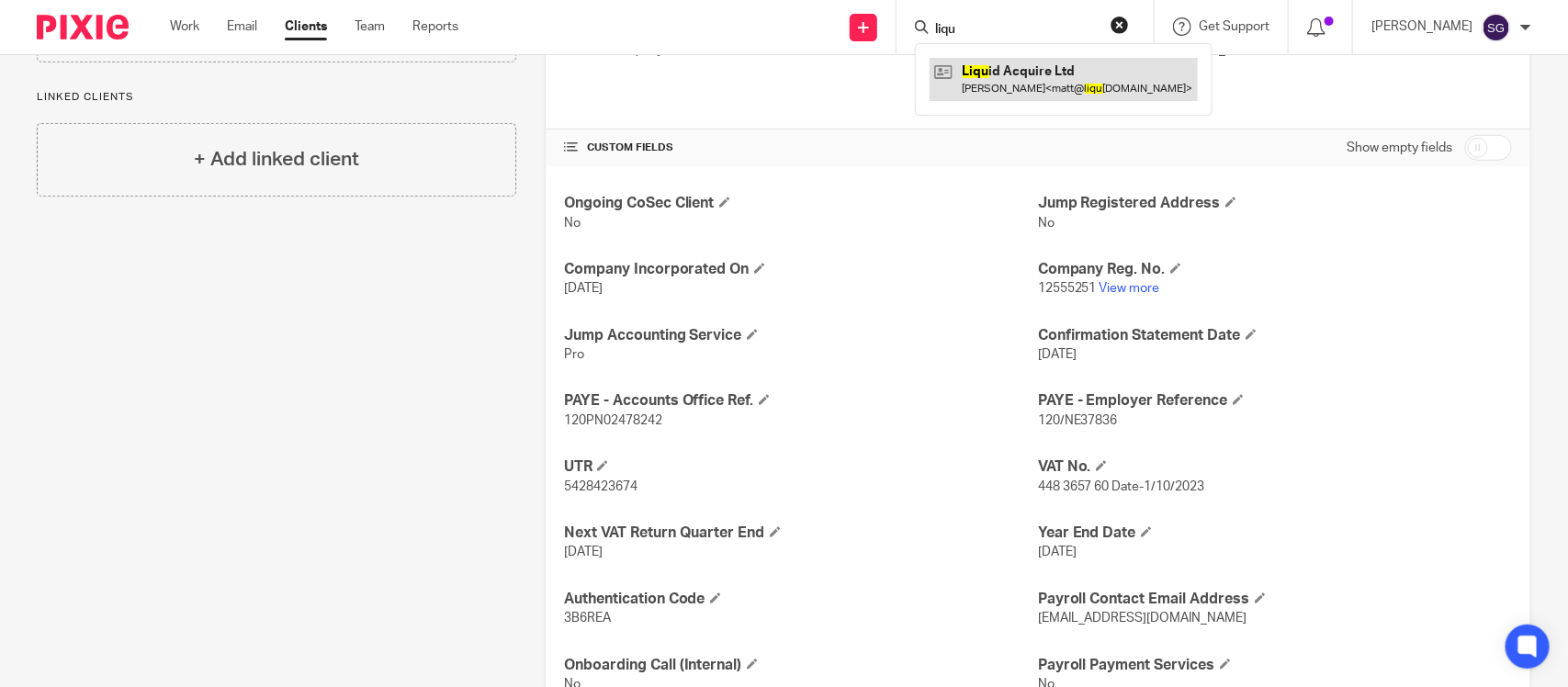
type input "liqu"
click at [1014, 70] on link at bounding box center [1064, 79] width 269 height 42
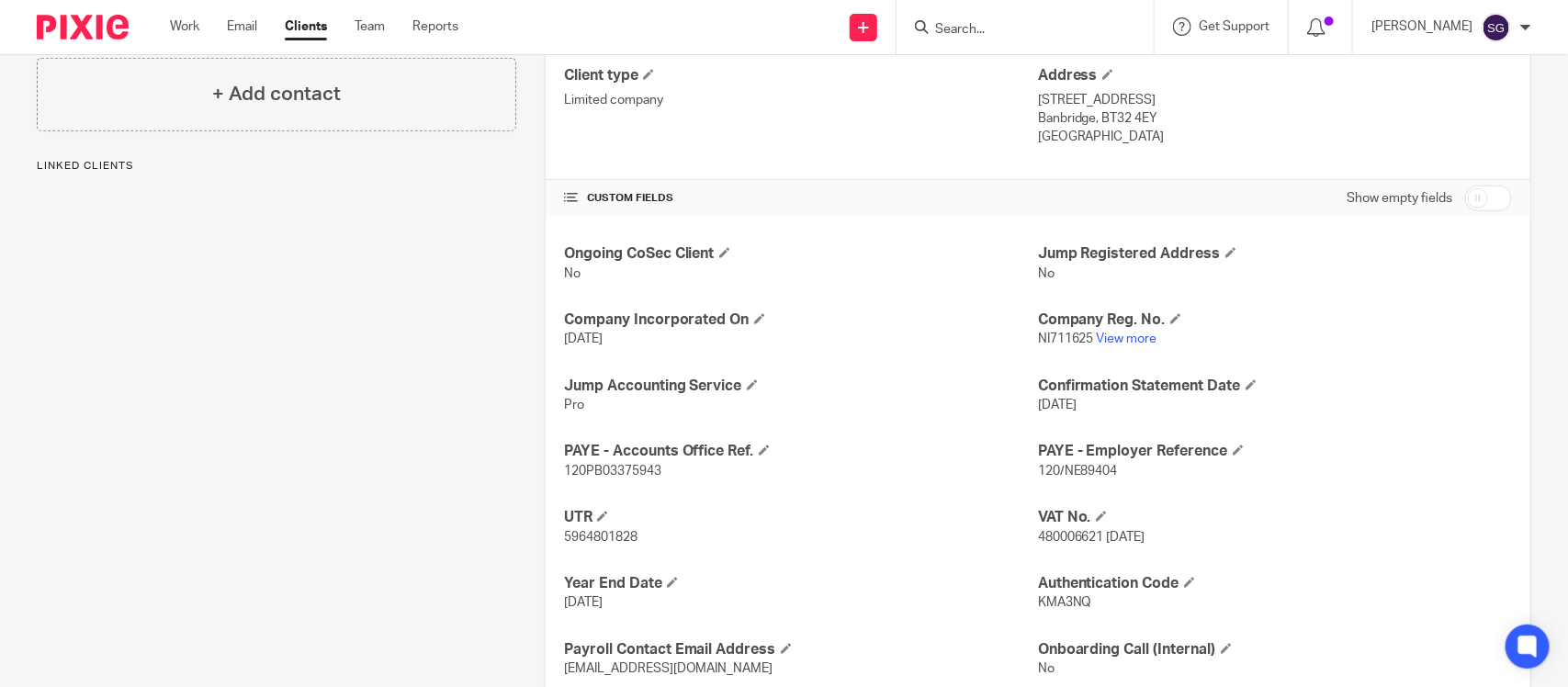
scroll to position [490, 0]
click at [1118, 331] on link "View more" at bounding box center [1126, 337] width 61 height 13
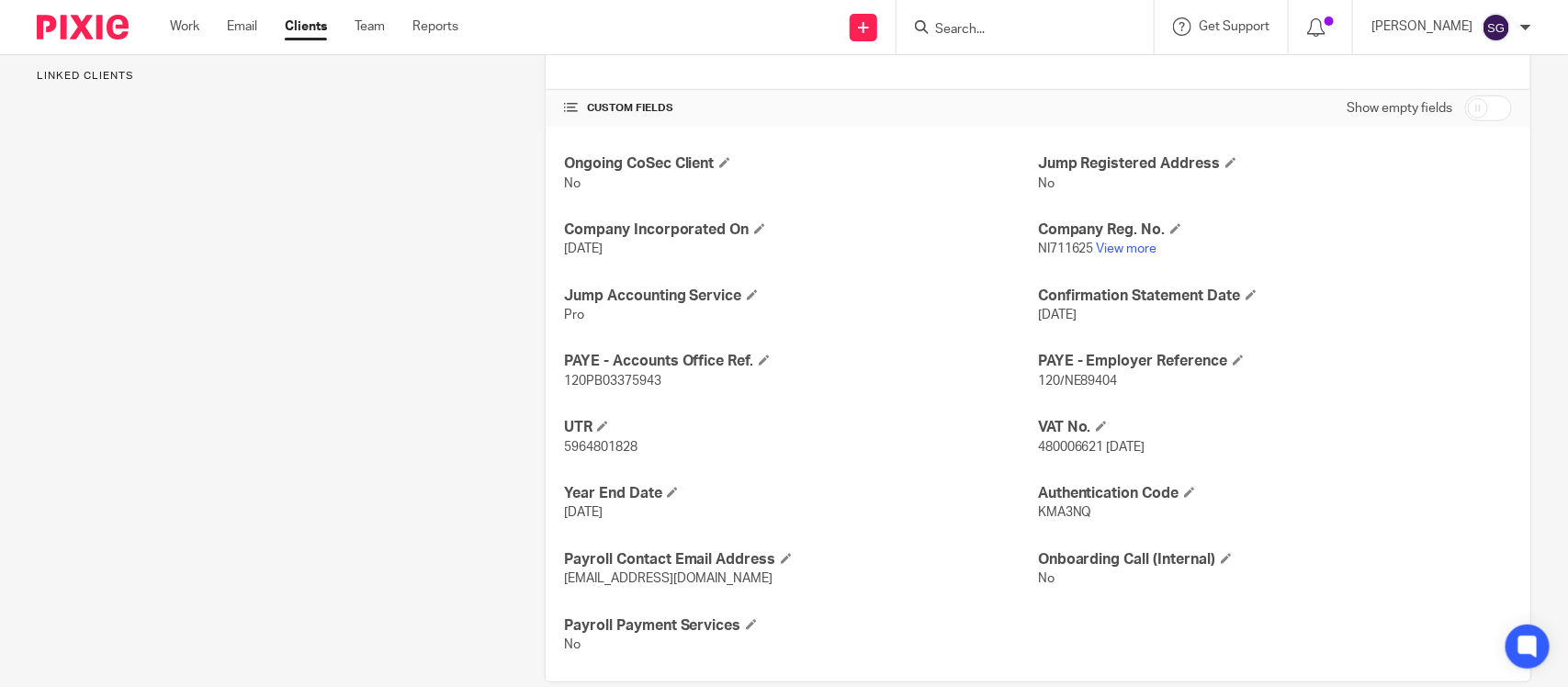
click at [1064, 441] on span "480006621 12th March 2024" at bounding box center [1092, 446] width 108 height 13
copy span "480006621"
click at [939, 30] on input "Search" at bounding box center [1016, 30] width 166 height 16
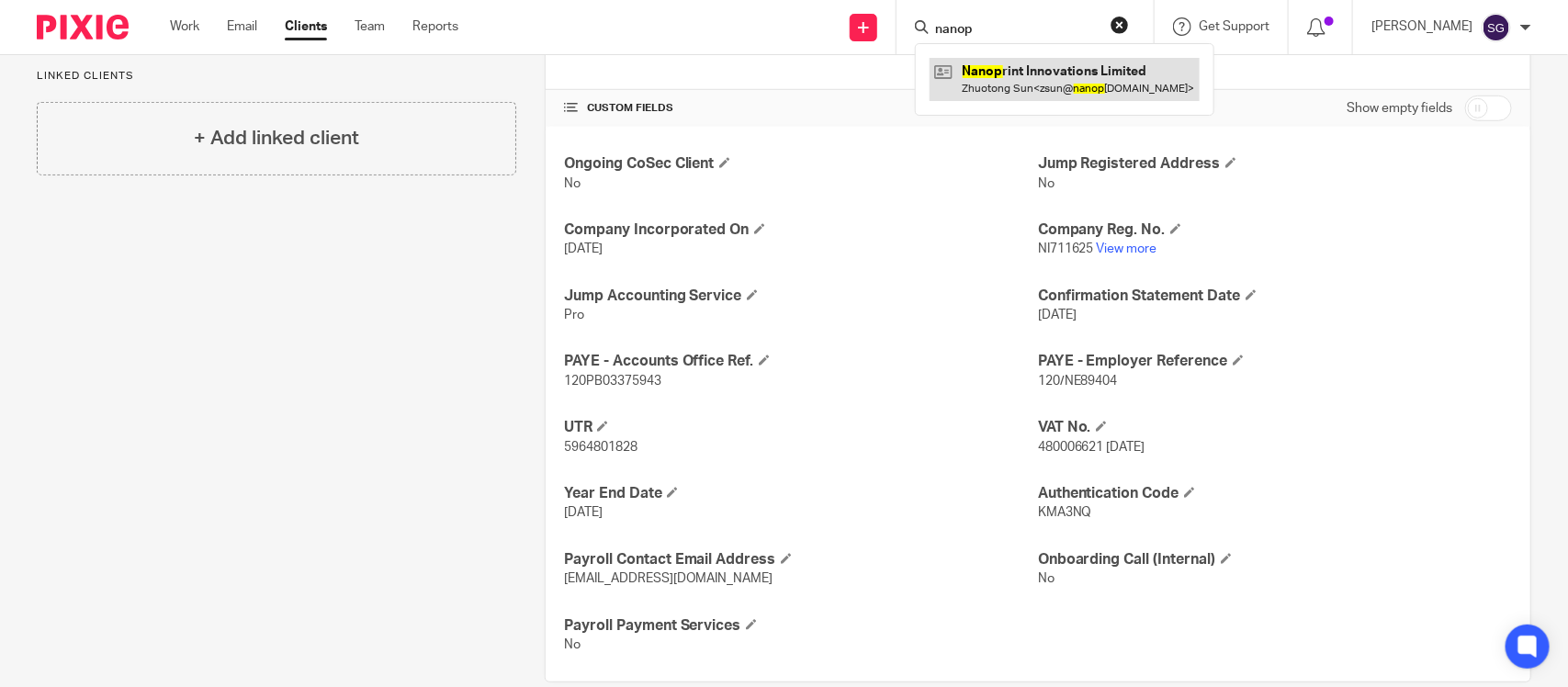
type input "nanop"
click at [1008, 70] on link at bounding box center [1065, 79] width 270 height 42
